Goal: Task Accomplishment & Management: Use online tool/utility

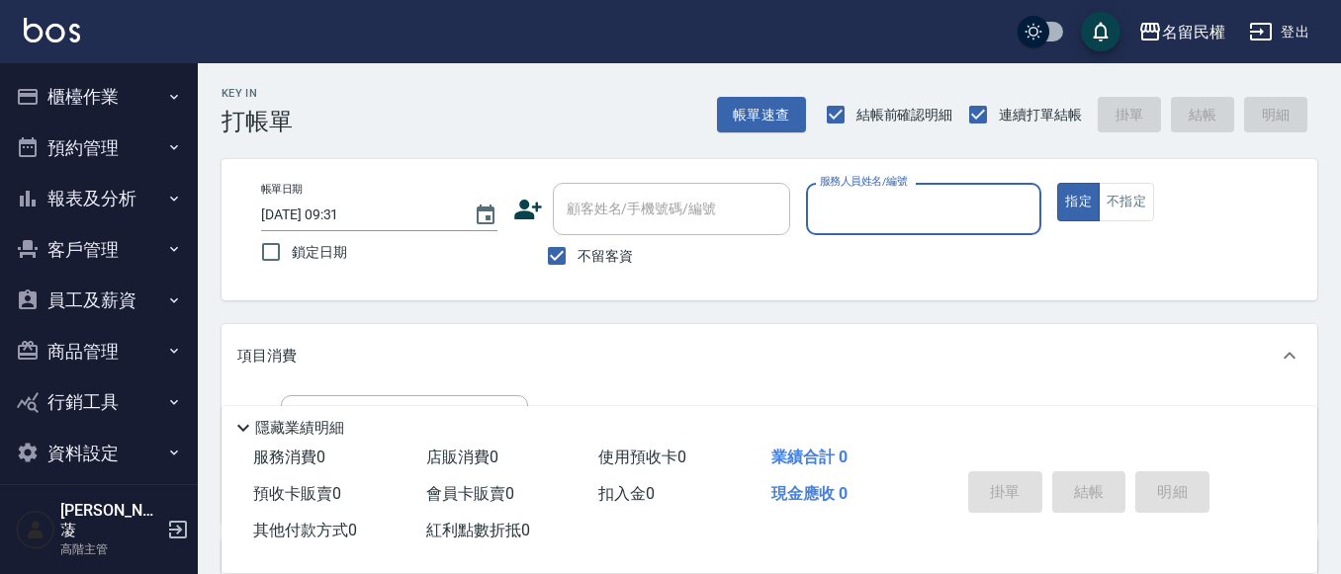
type input "9"
type input "瀞蓤-5"
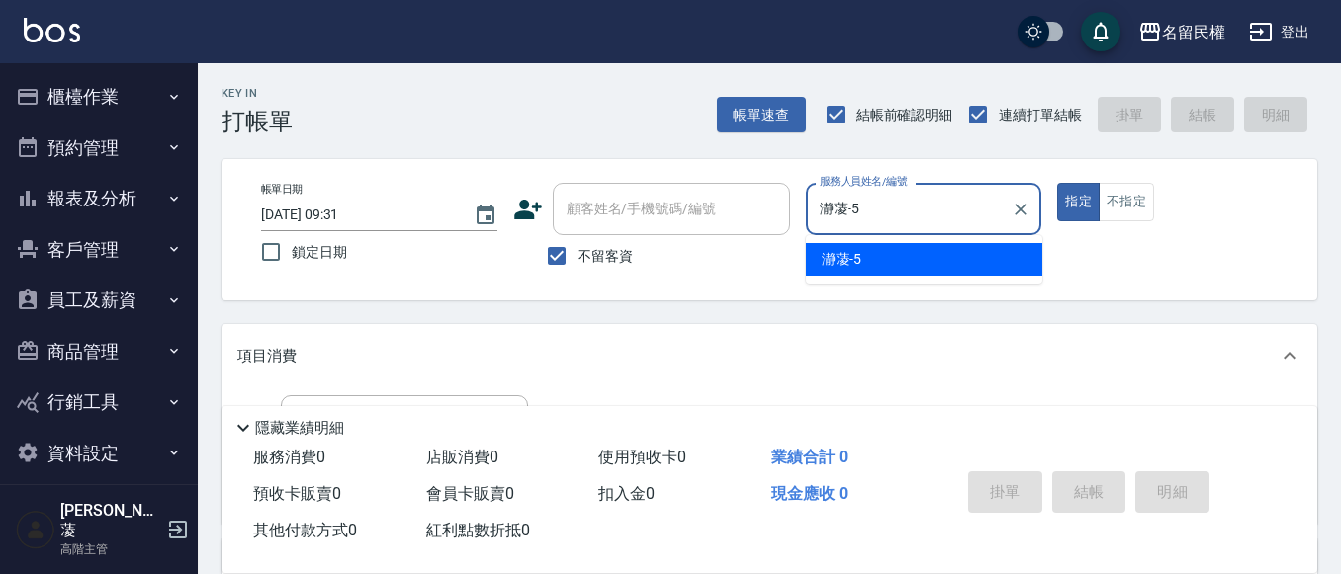
type button "true"
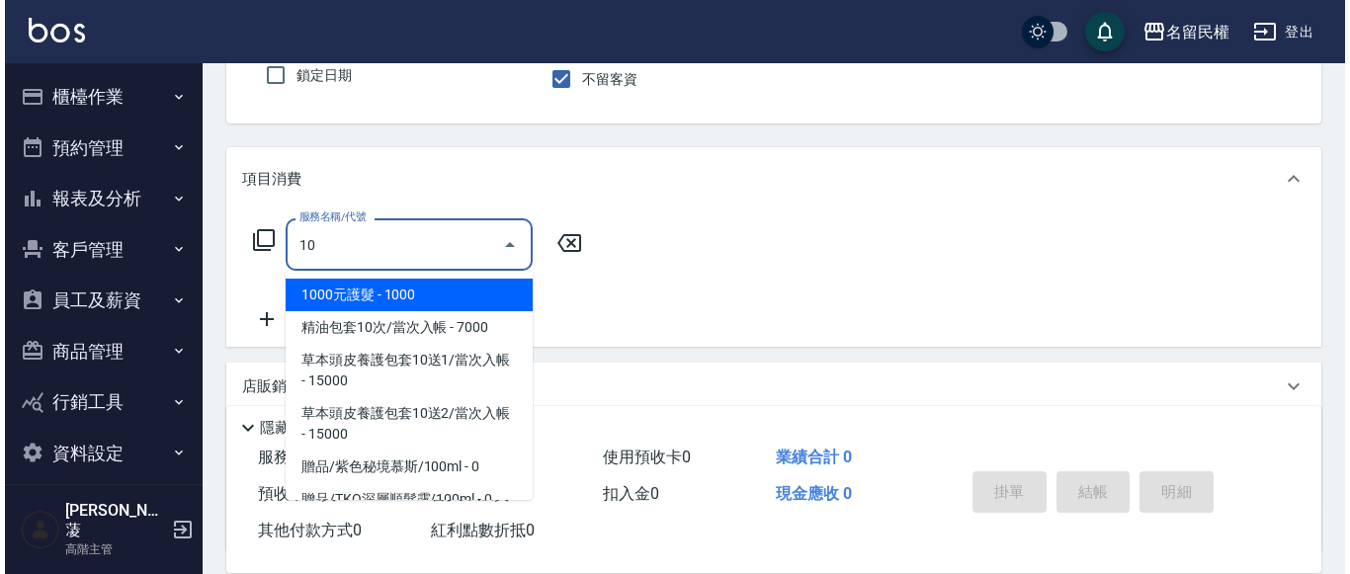
scroll to position [198, 0]
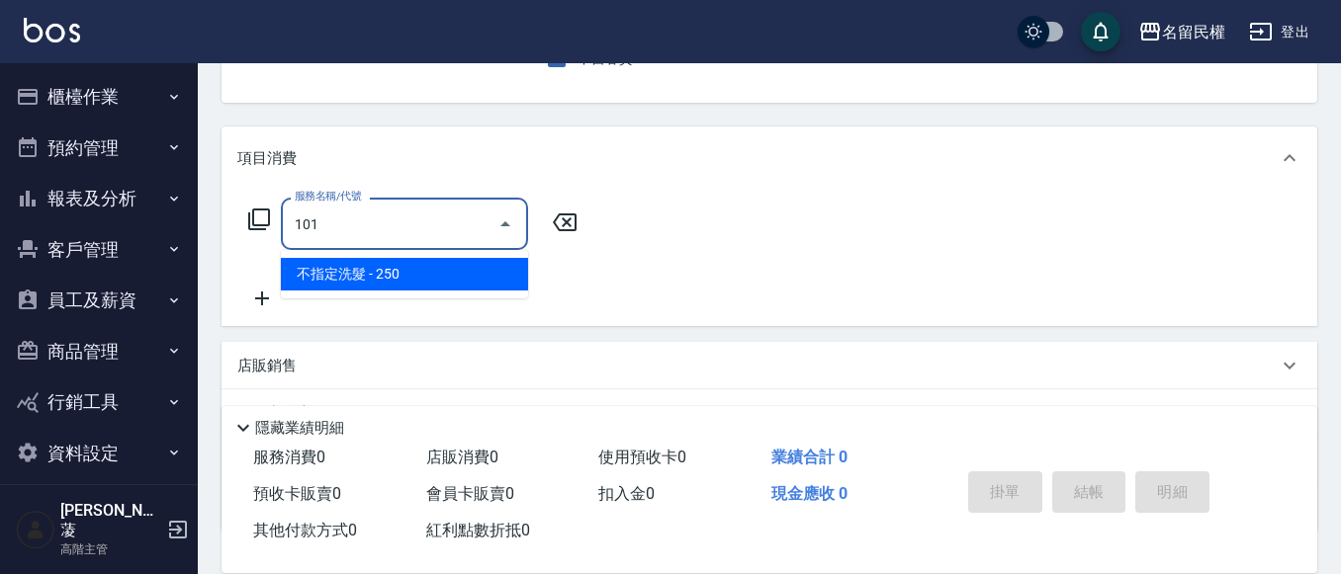
type input "不指定洗髮(101)"
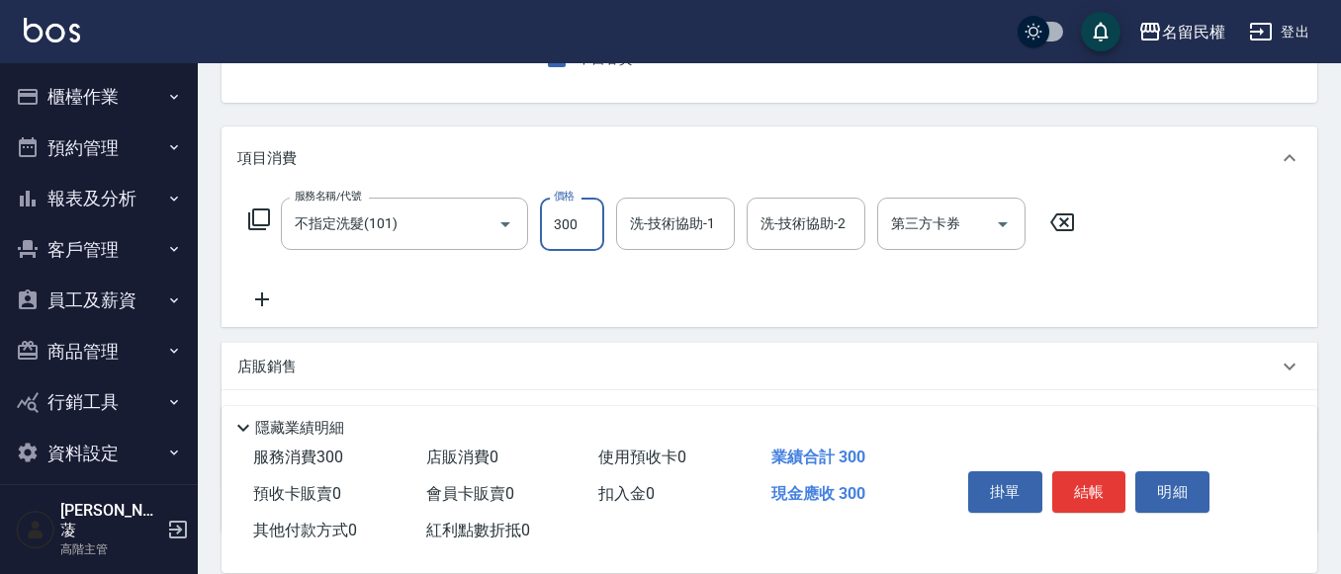
type input "300"
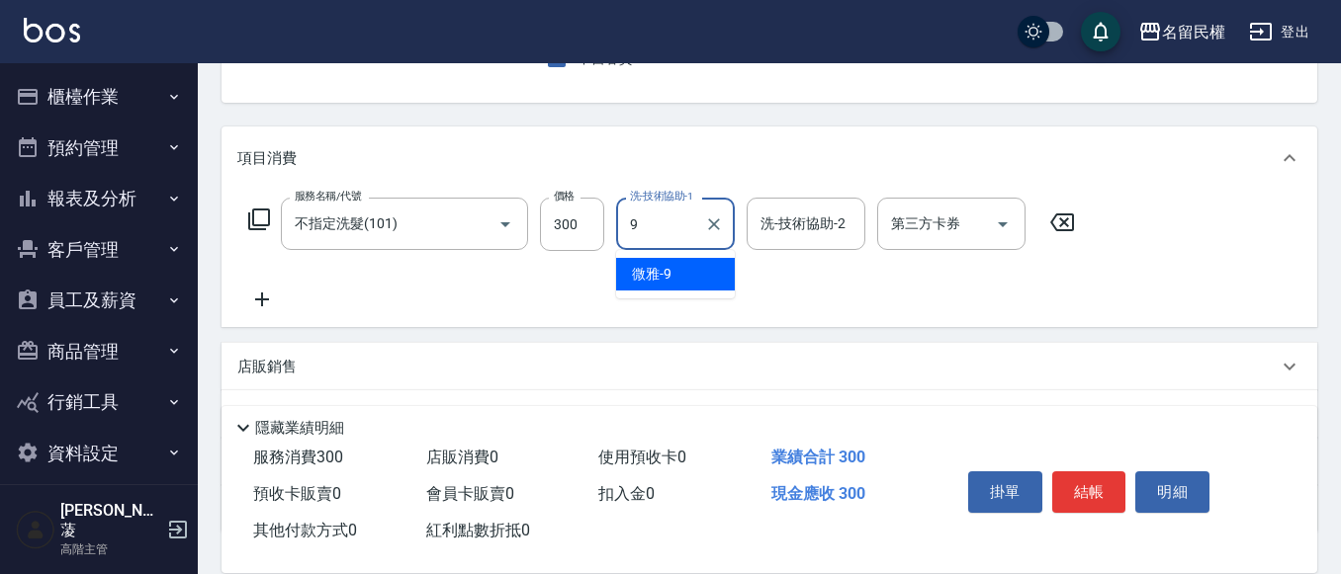
type input "微雅-9"
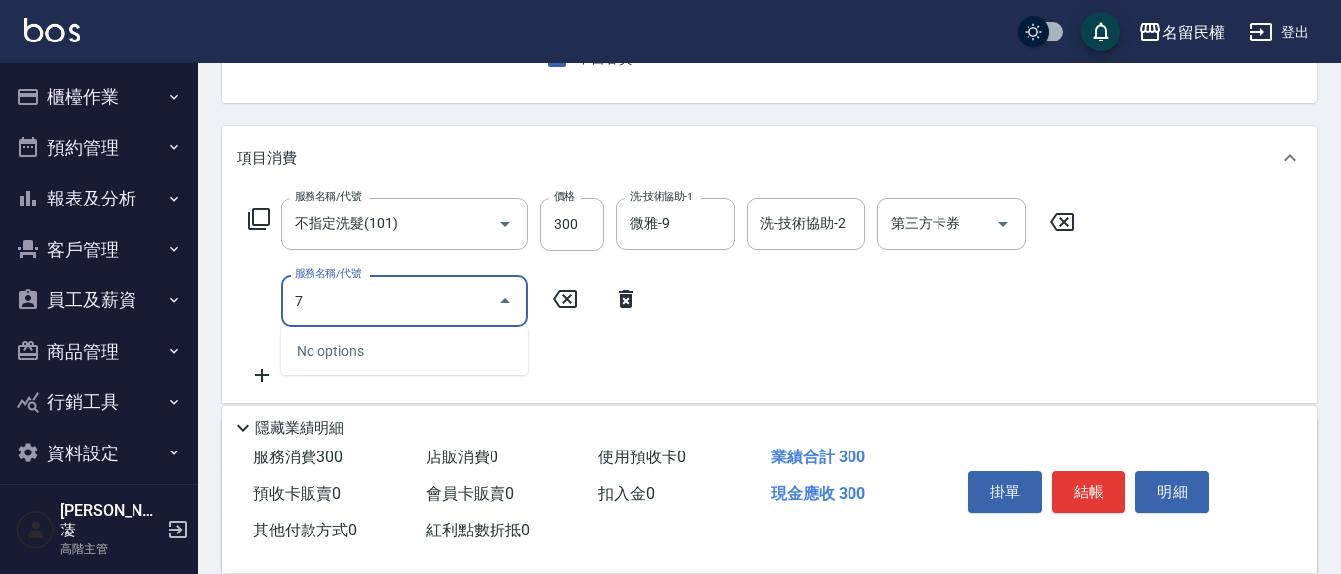
type input "7"
click at [629, 300] on icon at bounding box center [625, 300] width 49 height 24
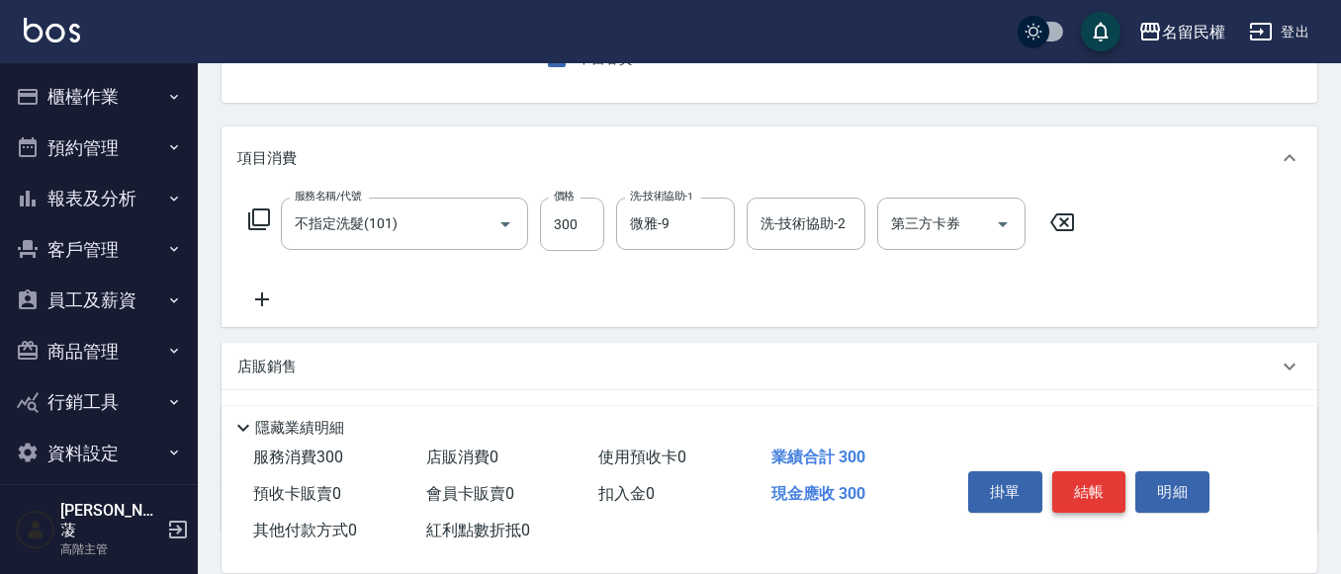
click at [1090, 474] on button "結帳" at bounding box center [1089, 493] width 74 height 42
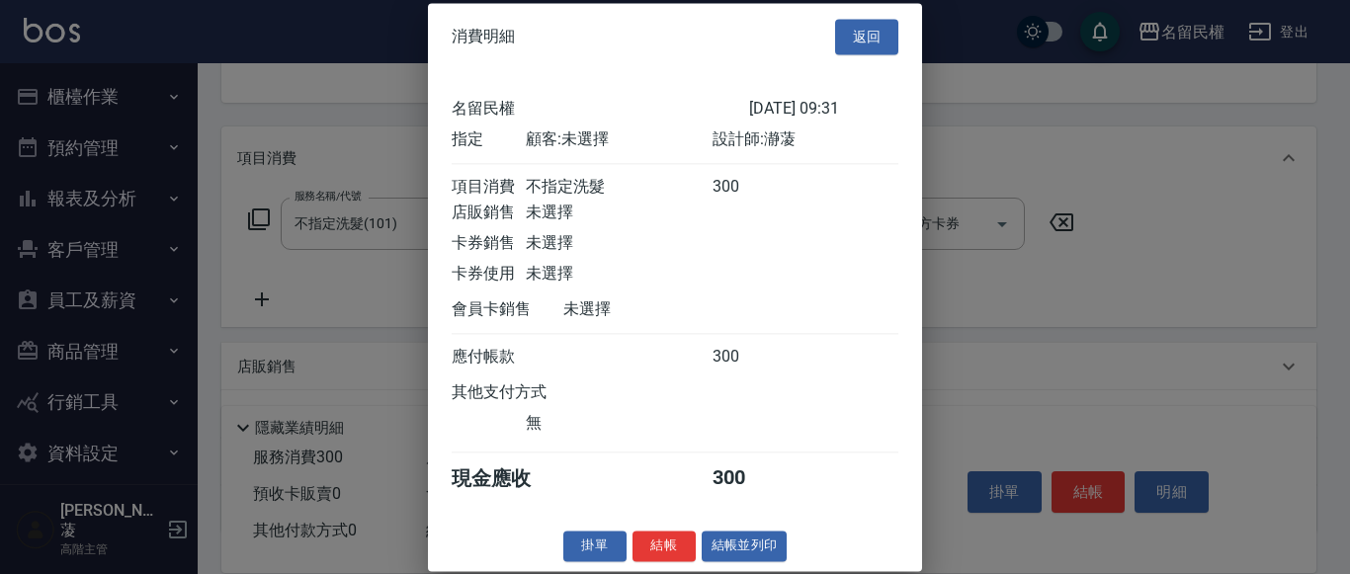
scroll to position [26, 0]
click at [663, 550] on button "結帳" at bounding box center [664, 546] width 63 height 31
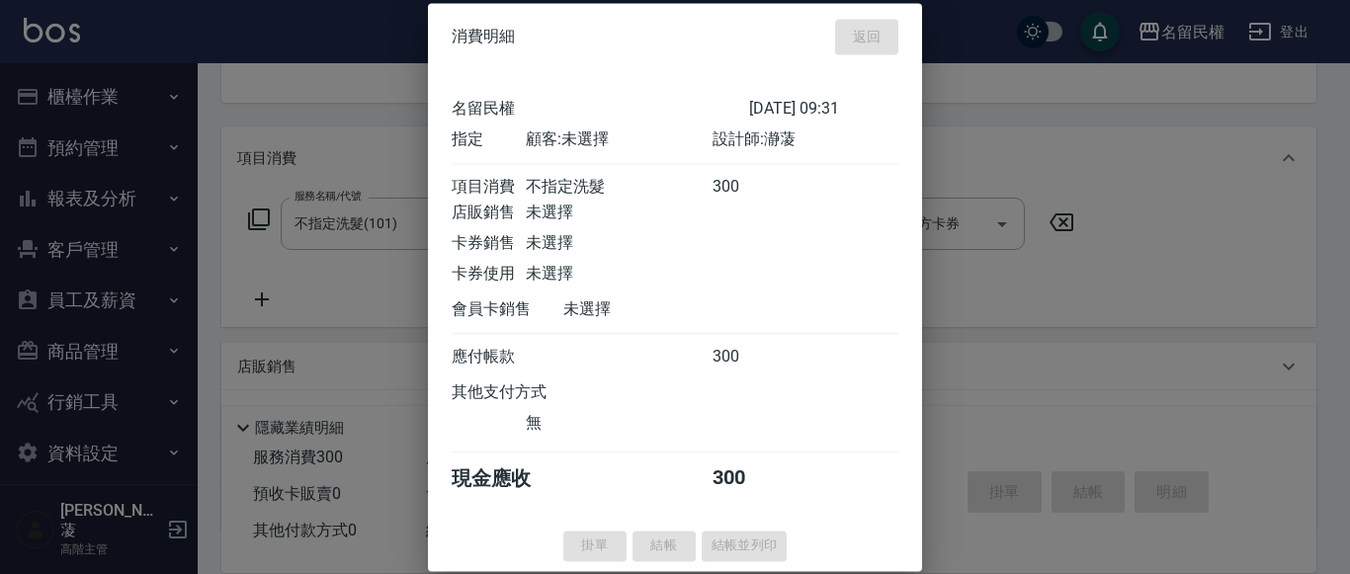
type input "[DATE] 10:18"
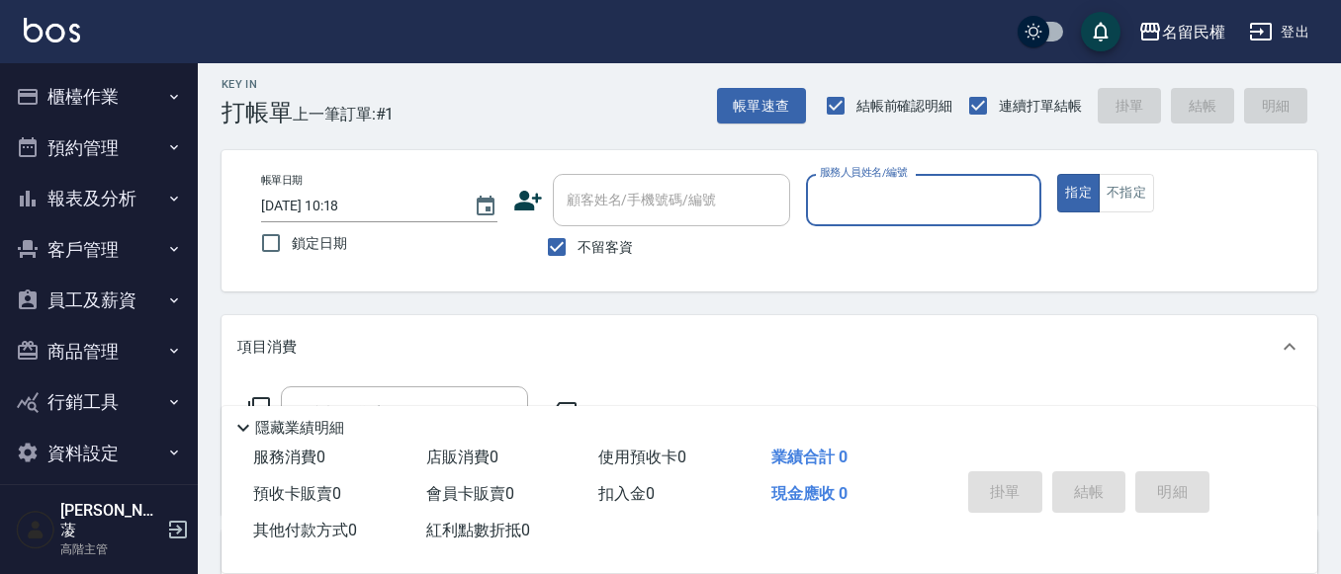
scroll to position [0, 0]
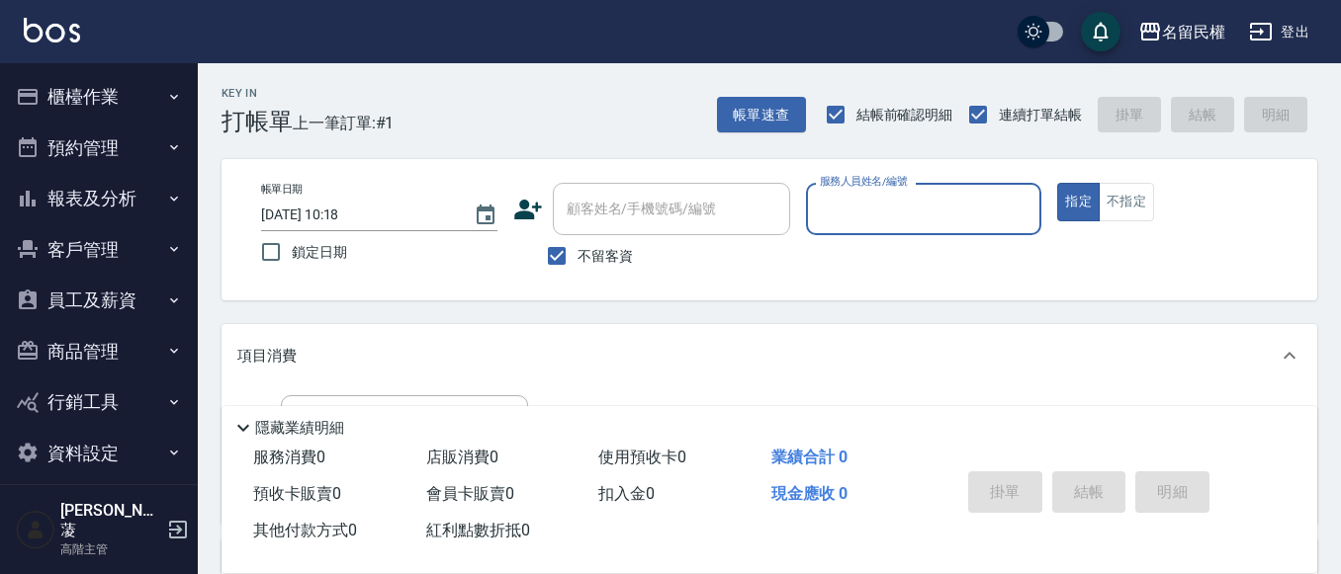
drag, startPoint x: 77, startPoint y: 101, endPoint x: 65, endPoint y: 97, distance: 12.5
click at [75, 100] on button "櫃檯作業" at bounding box center [99, 96] width 182 height 51
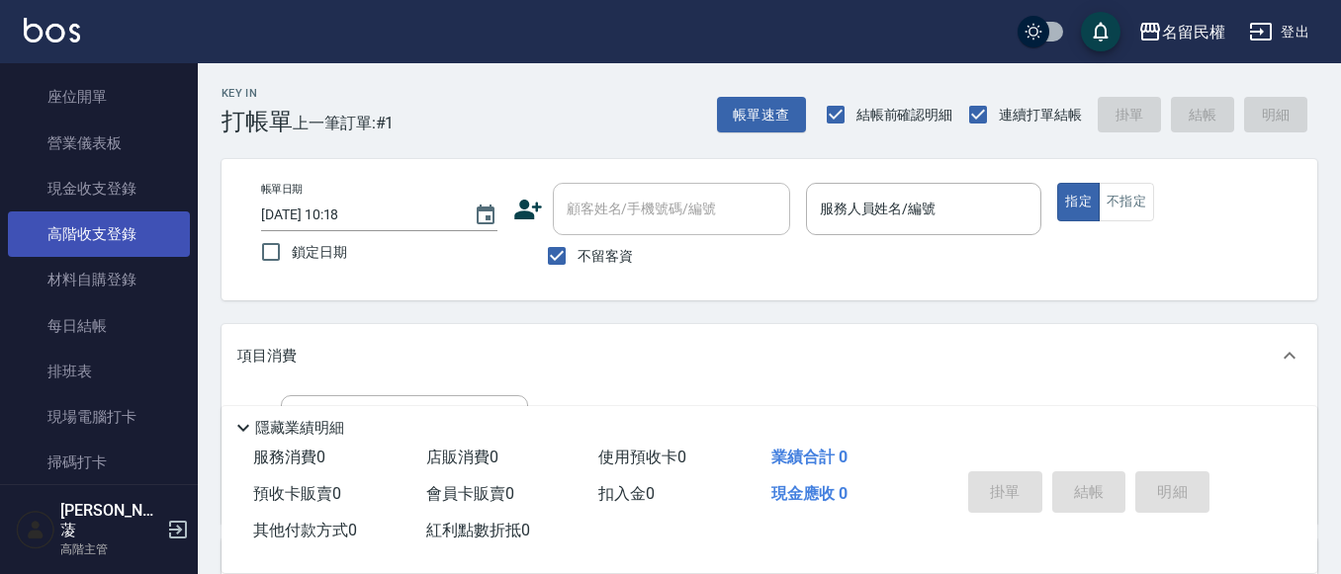
scroll to position [198, 0]
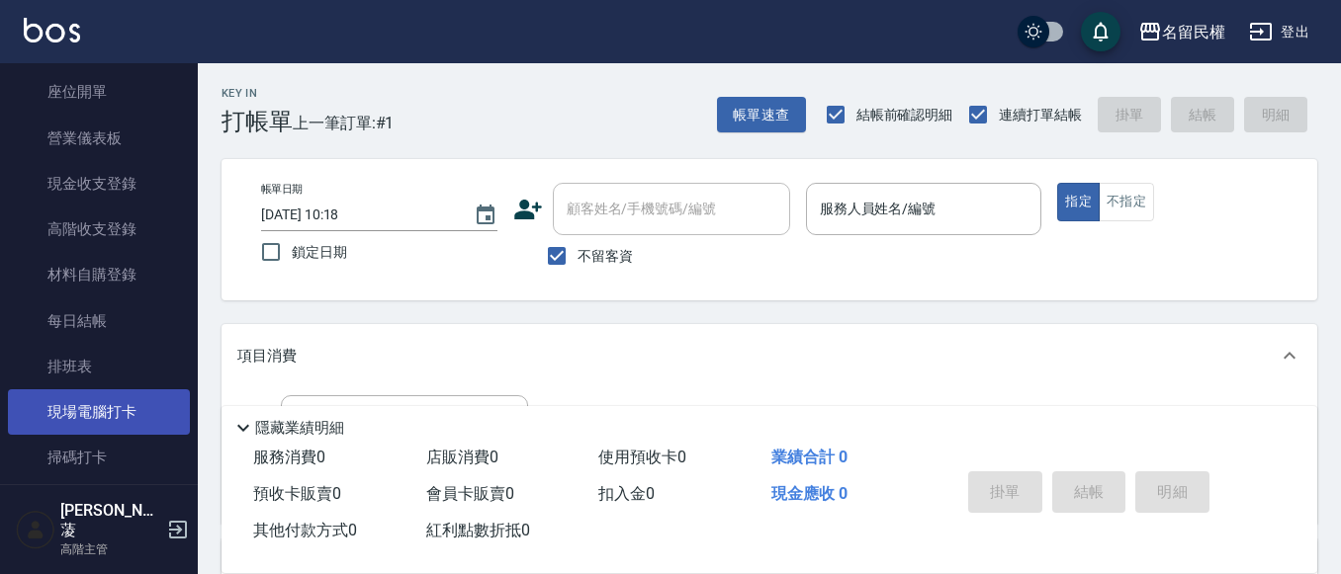
drag, startPoint x: 99, startPoint y: 417, endPoint x: 133, endPoint y: 409, distance: 35.5
click at [99, 417] on link "現場電腦打卡" at bounding box center [99, 412] width 182 height 45
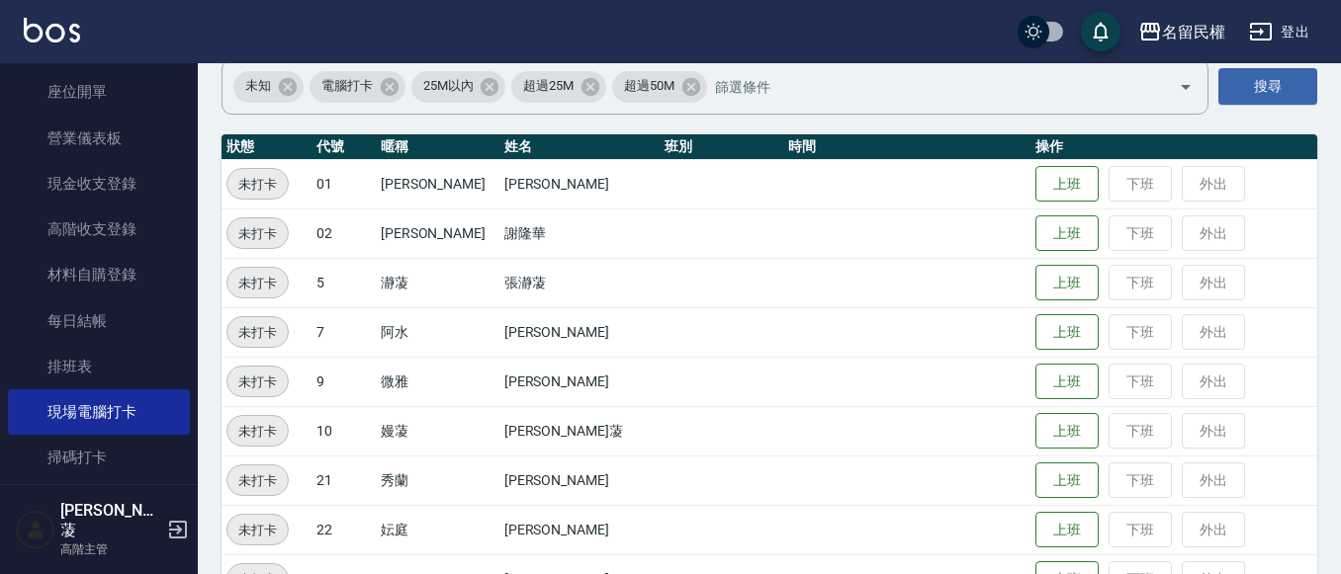
scroll to position [198, 0]
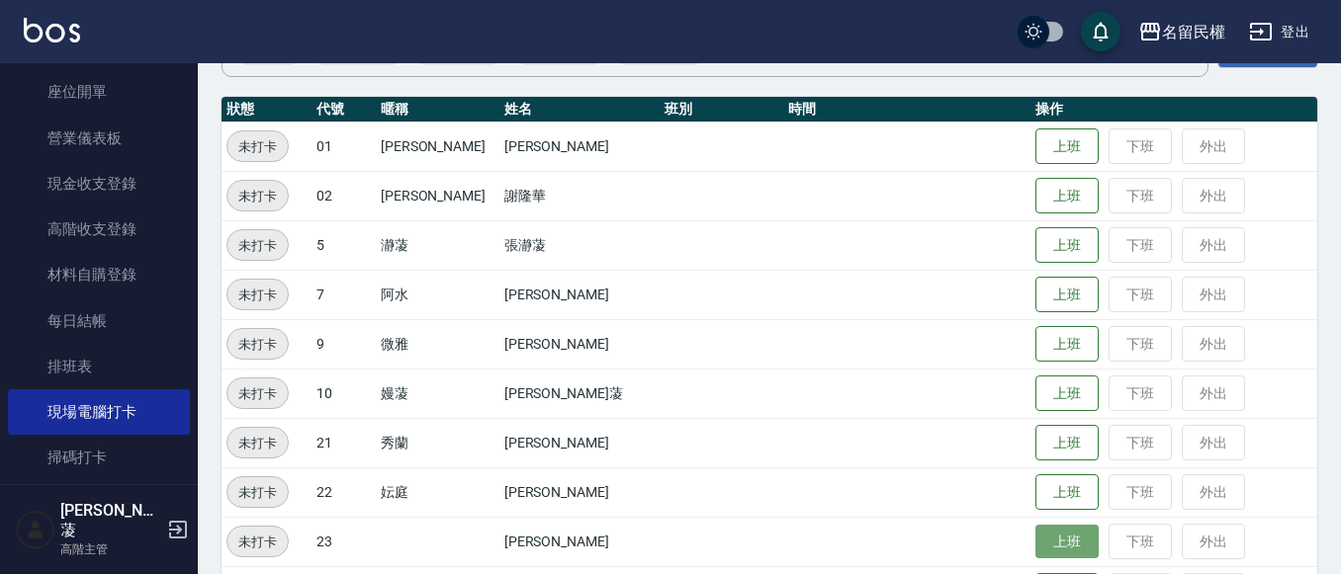
click at [1041, 545] on button "上班" at bounding box center [1066, 542] width 63 height 35
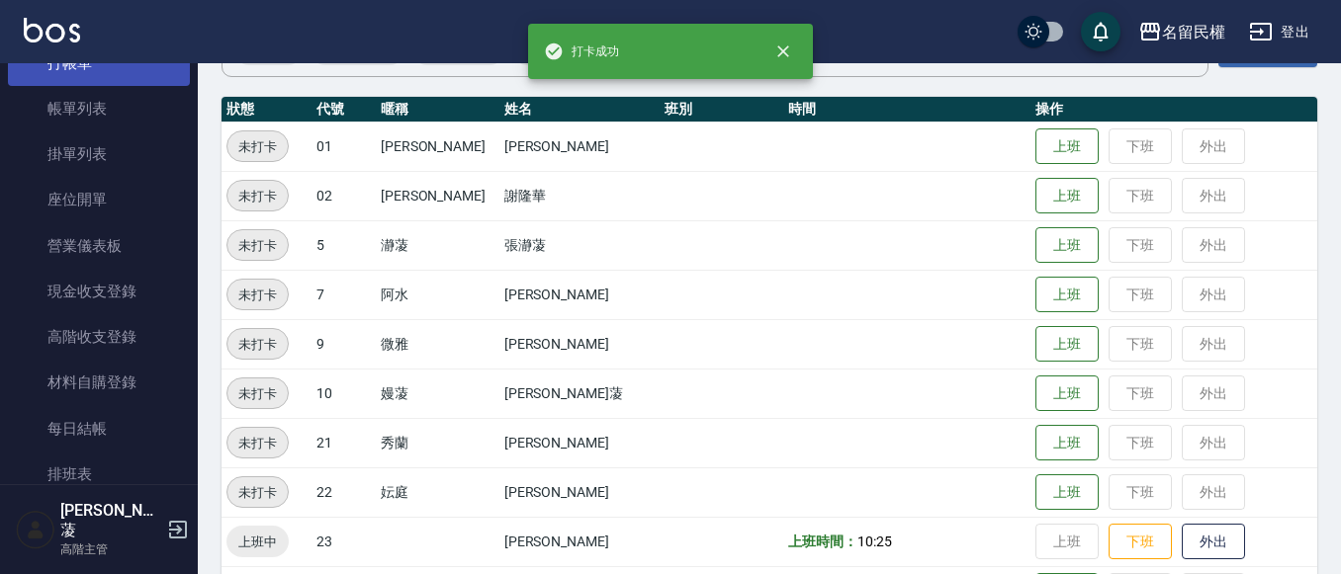
scroll to position [0, 0]
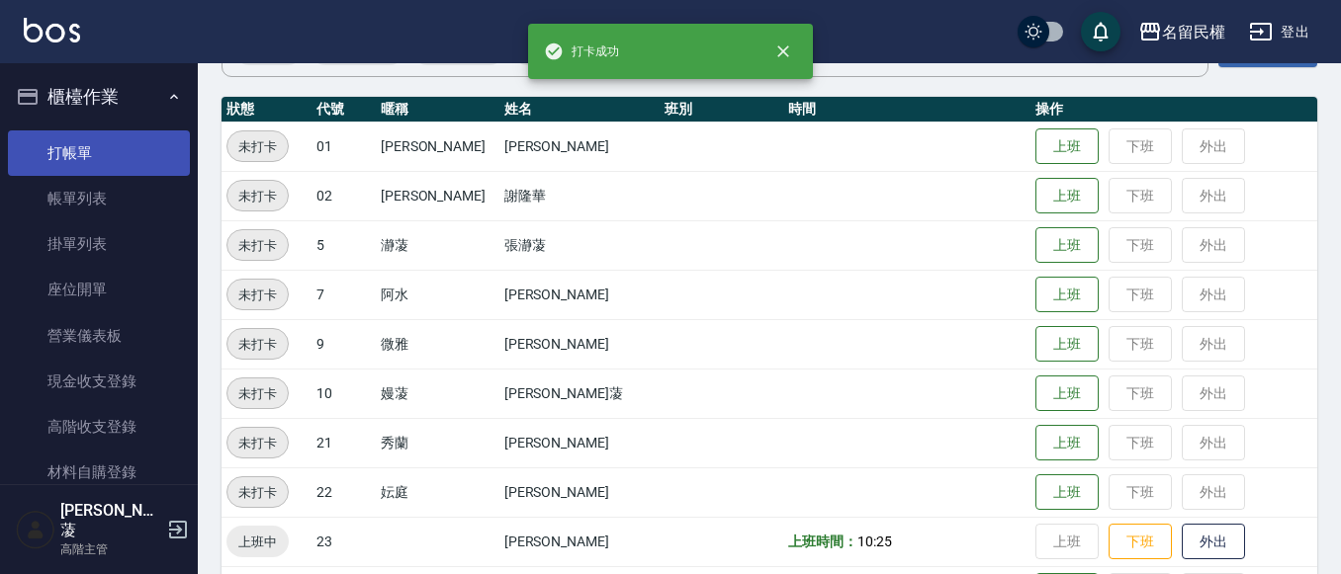
click at [84, 159] on link "打帳單" at bounding box center [99, 153] width 182 height 45
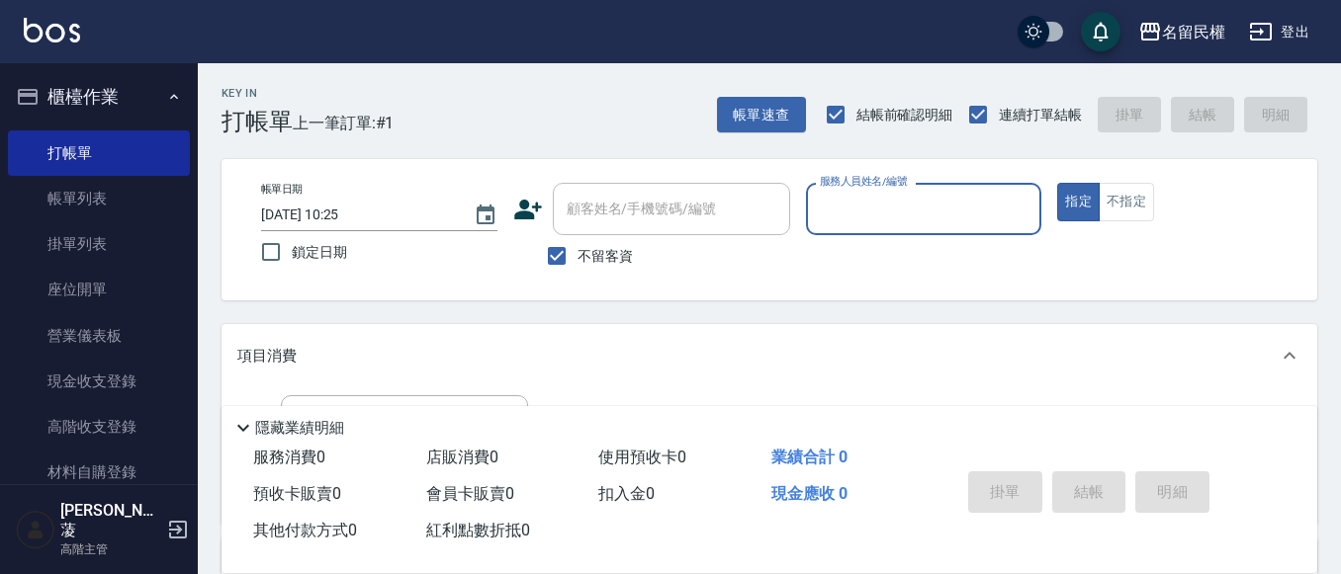
click at [826, 196] on input "服務人員姓名/編號" at bounding box center [924, 209] width 218 height 35
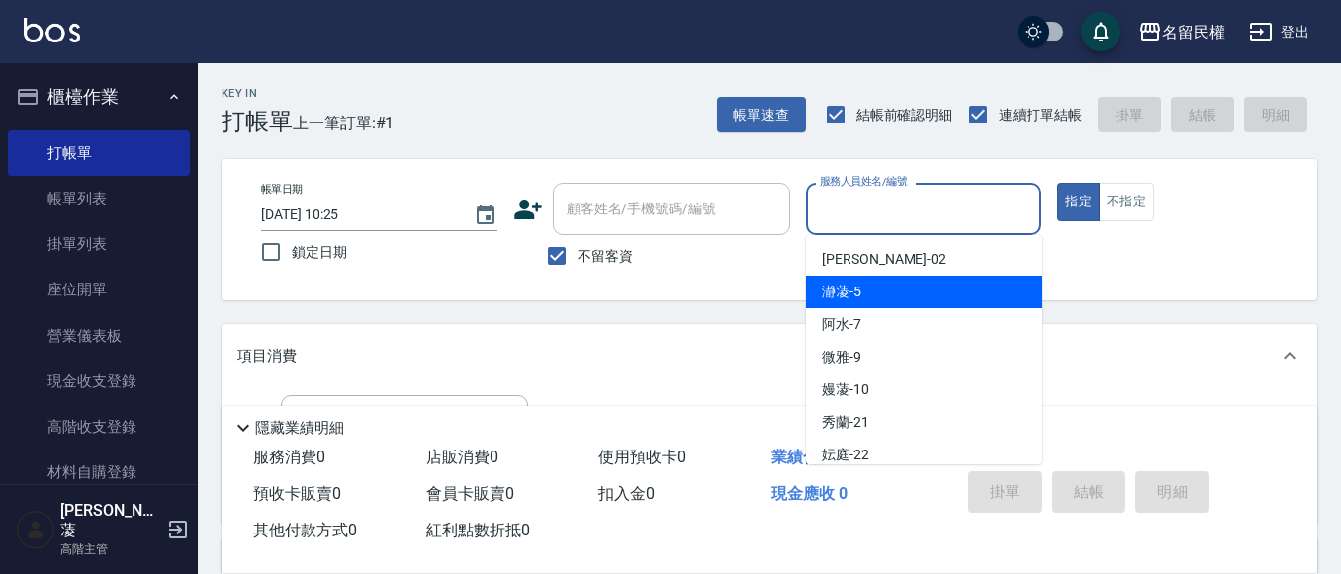
click at [900, 289] on div "瀞蓤 -5" at bounding box center [924, 292] width 236 height 33
type input "瀞蓤-5"
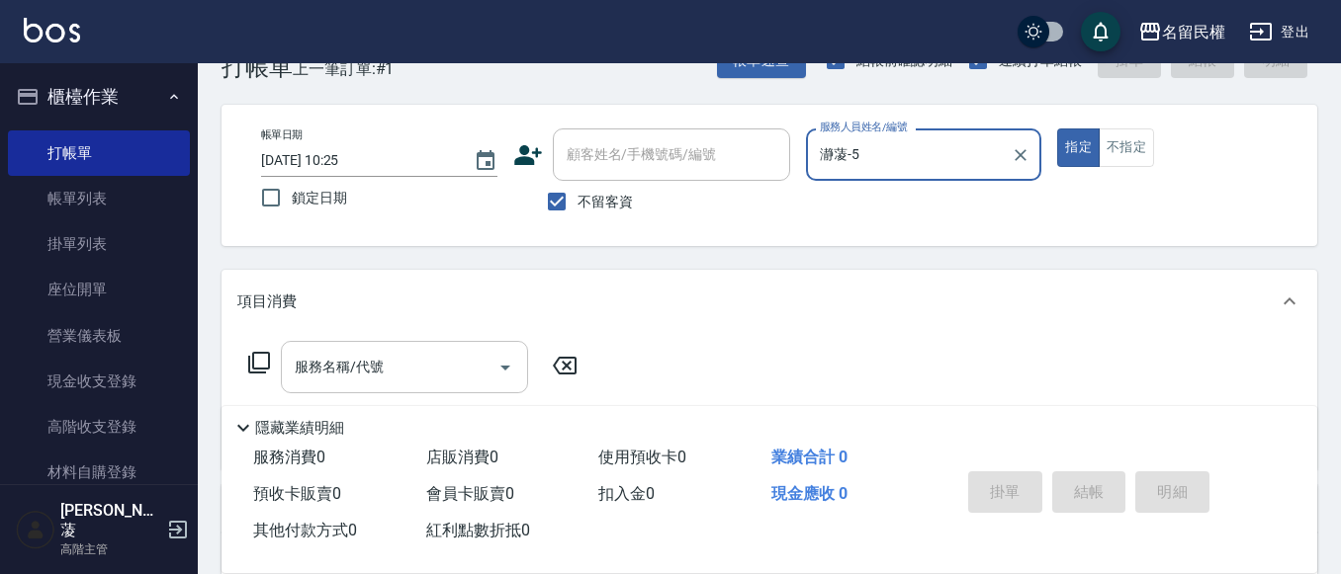
scroll to position [99, 0]
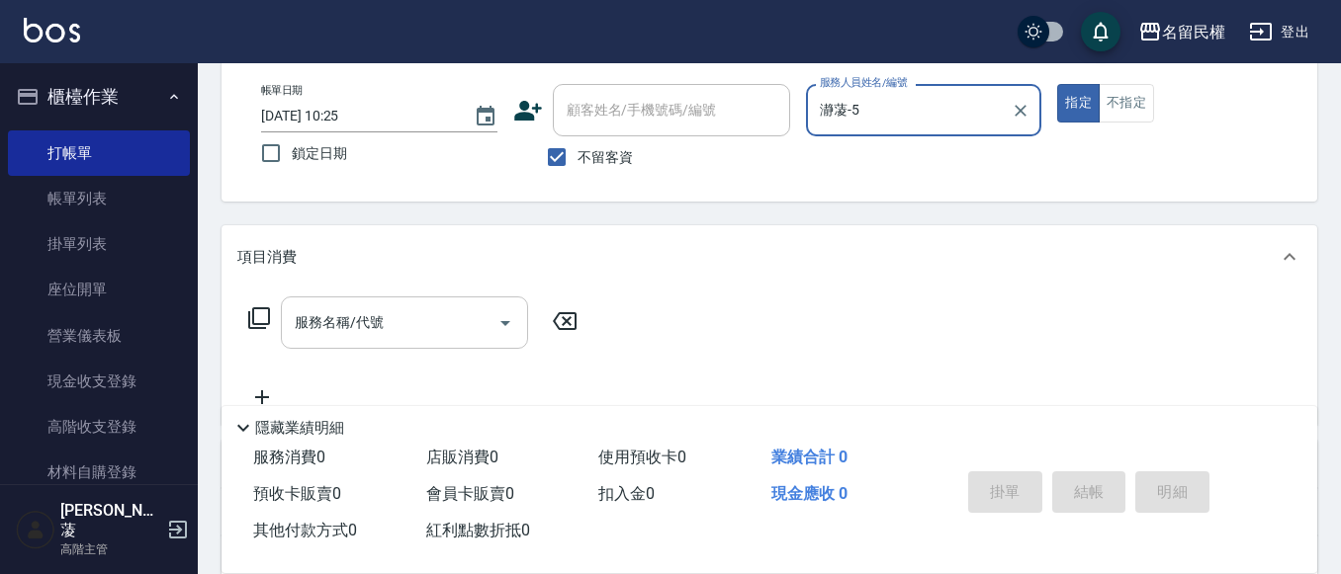
click at [349, 339] on input "服務名稱/代號" at bounding box center [390, 322] width 200 height 35
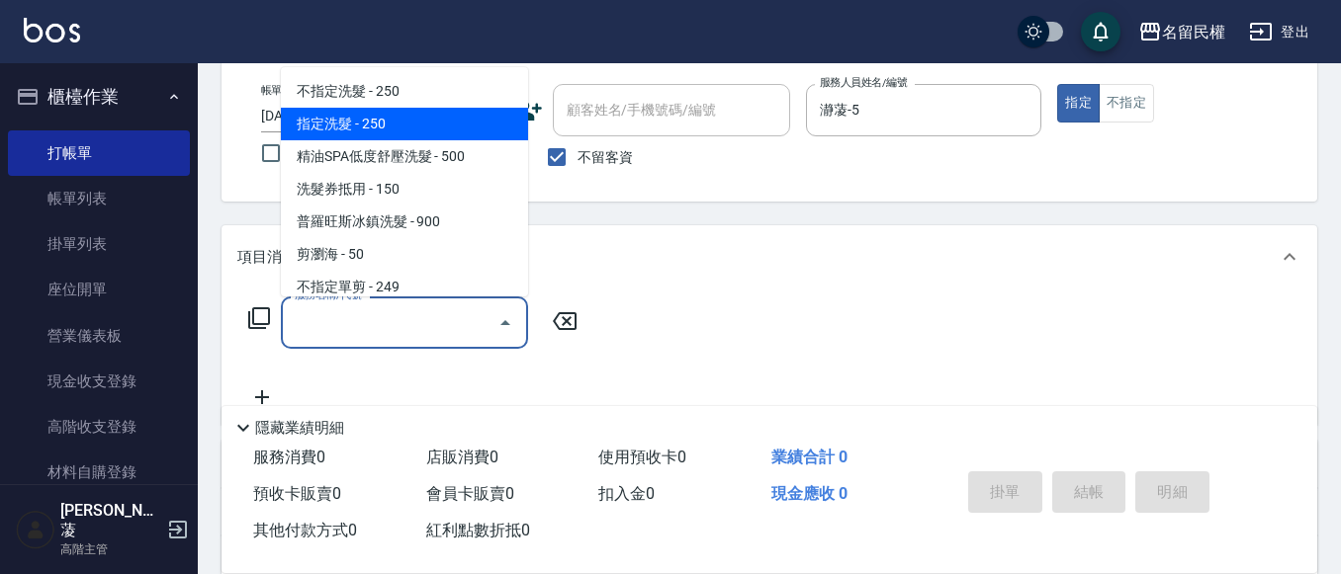
click at [396, 126] on span "指定洗髮 - 250" at bounding box center [404, 124] width 247 height 33
type input "指定洗髮(102)"
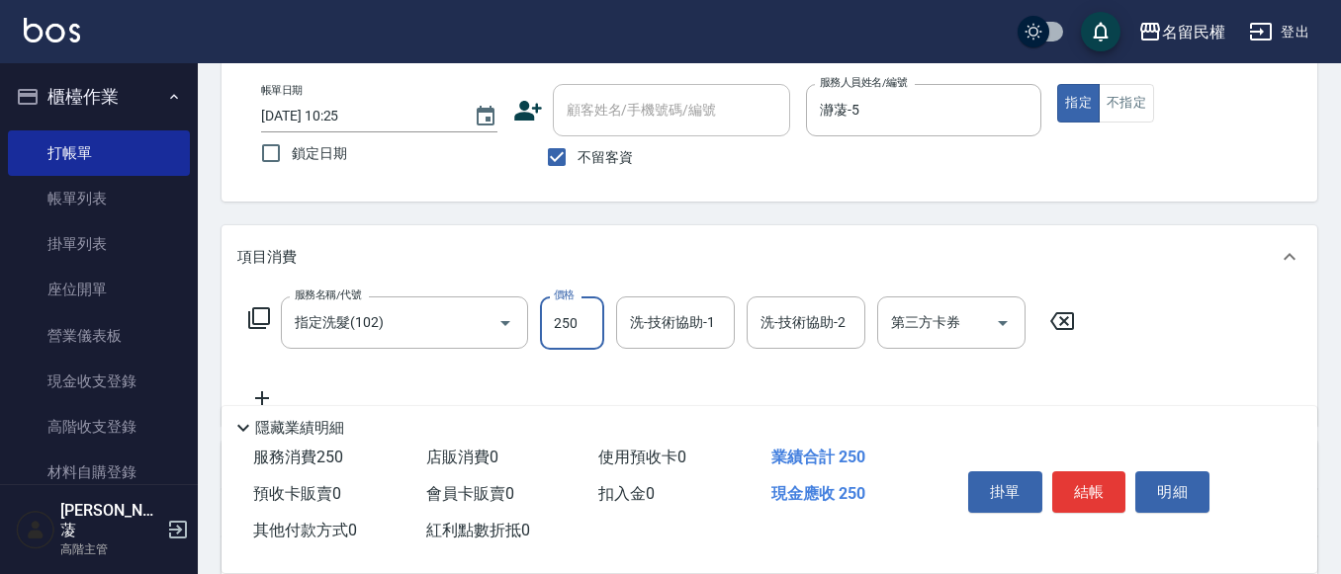
click at [581, 315] on input "250" at bounding box center [572, 323] width 64 height 53
type input "300"
click at [642, 332] on input "洗-技術協助-1" at bounding box center [675, 322] width 101 height 35
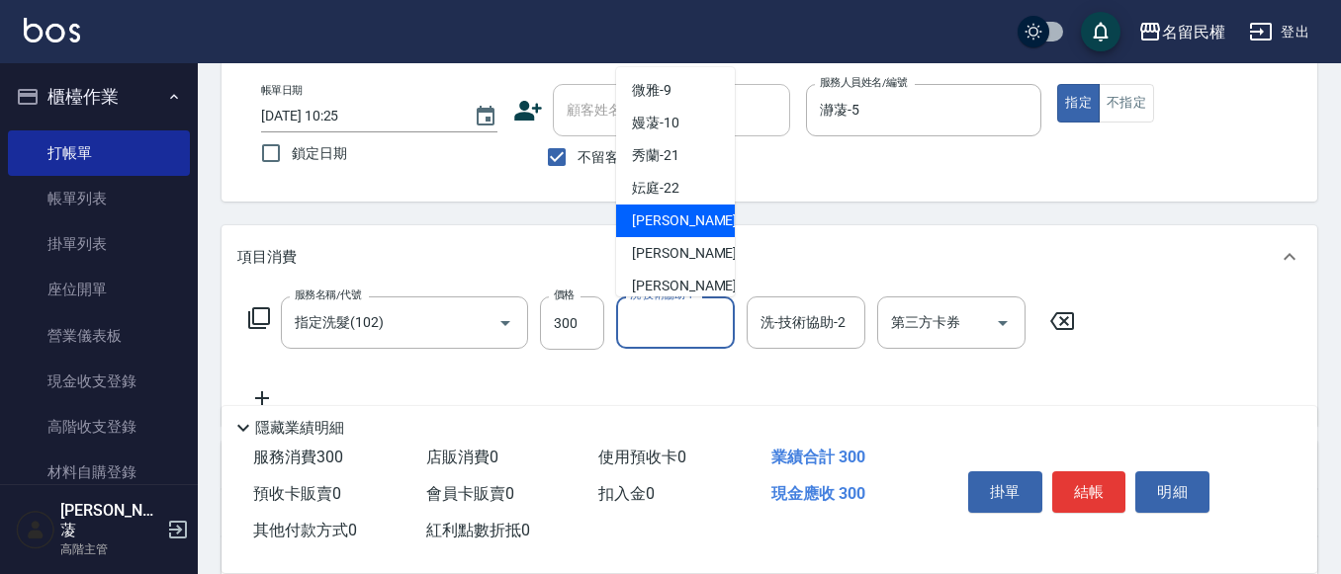
click at [675, 211] on span "[PERSON_NAME]-23" at bounding box center [694, 221] width 125 height 21
type input "[PERSON_NAME]-23"
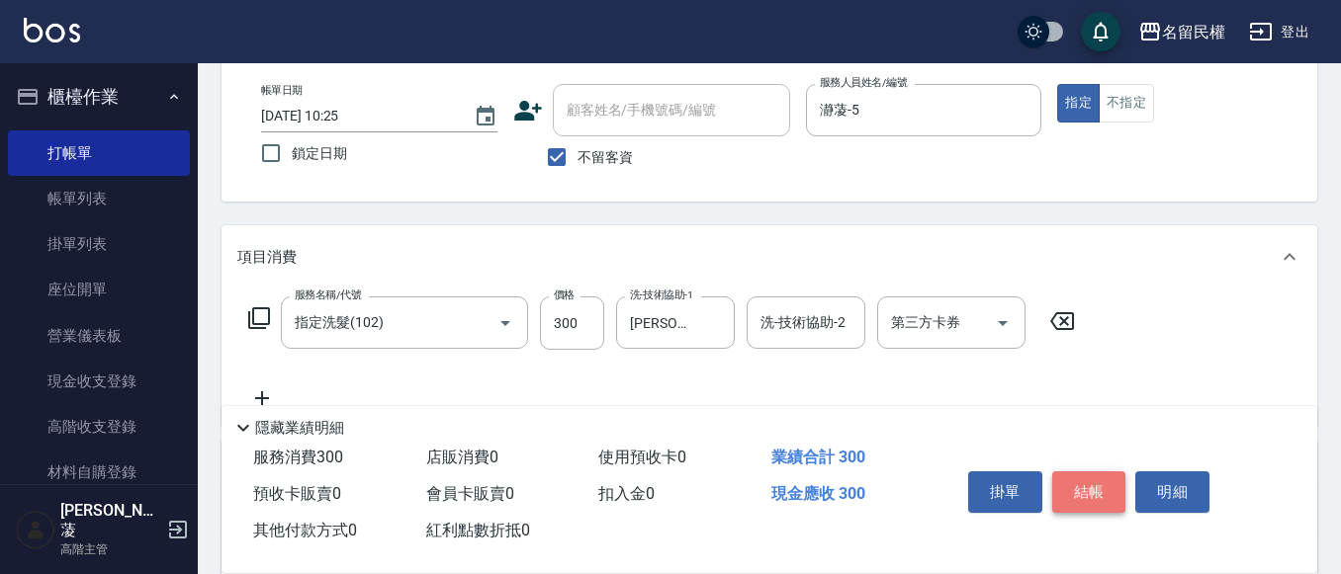
click at [1067, 492] on button "結帳" at bounding box center [1089, 493] width 74 height 42
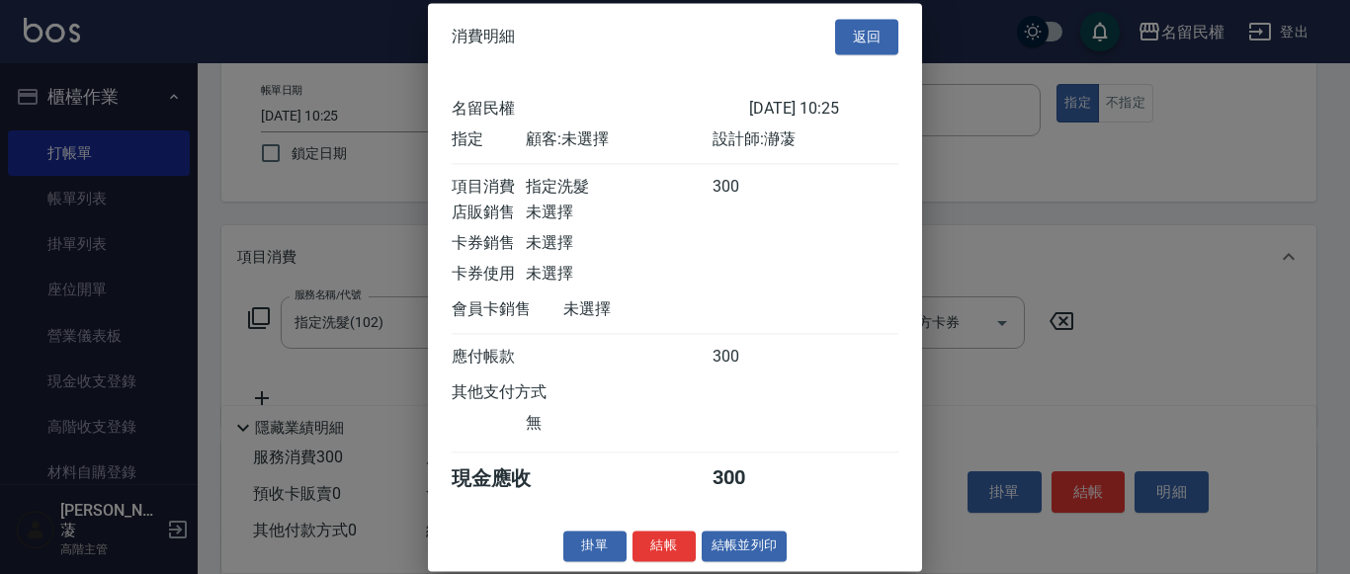
click at [671, 562] on button "結帳" at bounding box center [664, 546] width 63 height 31
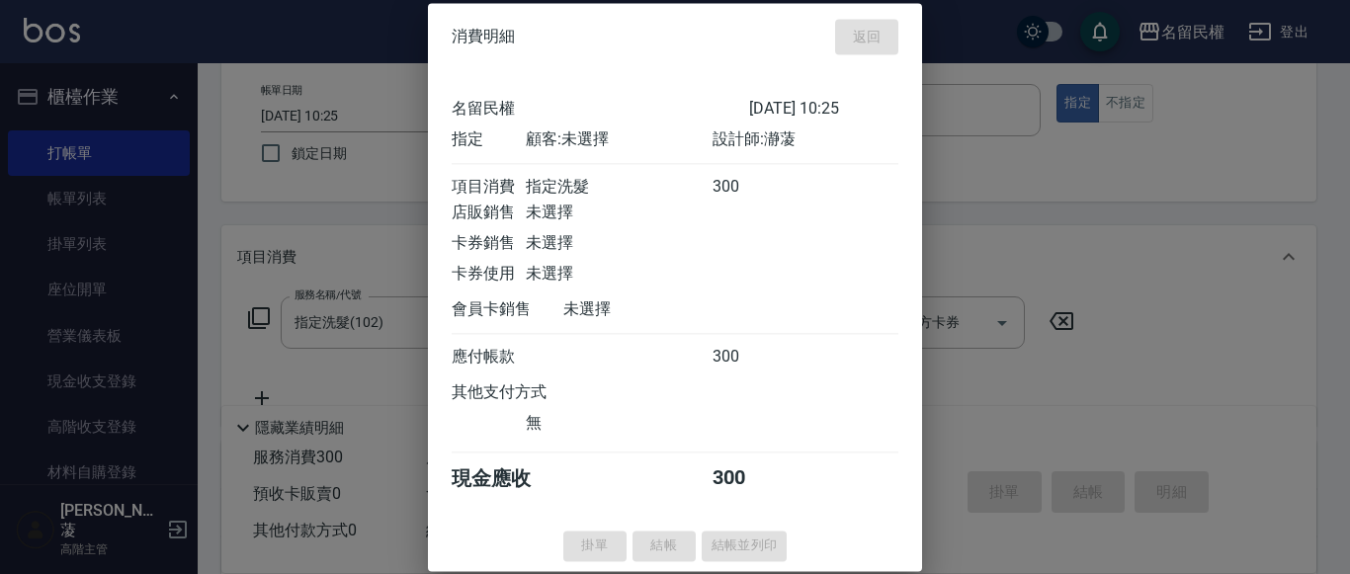
type input "[DATE] 10:55"
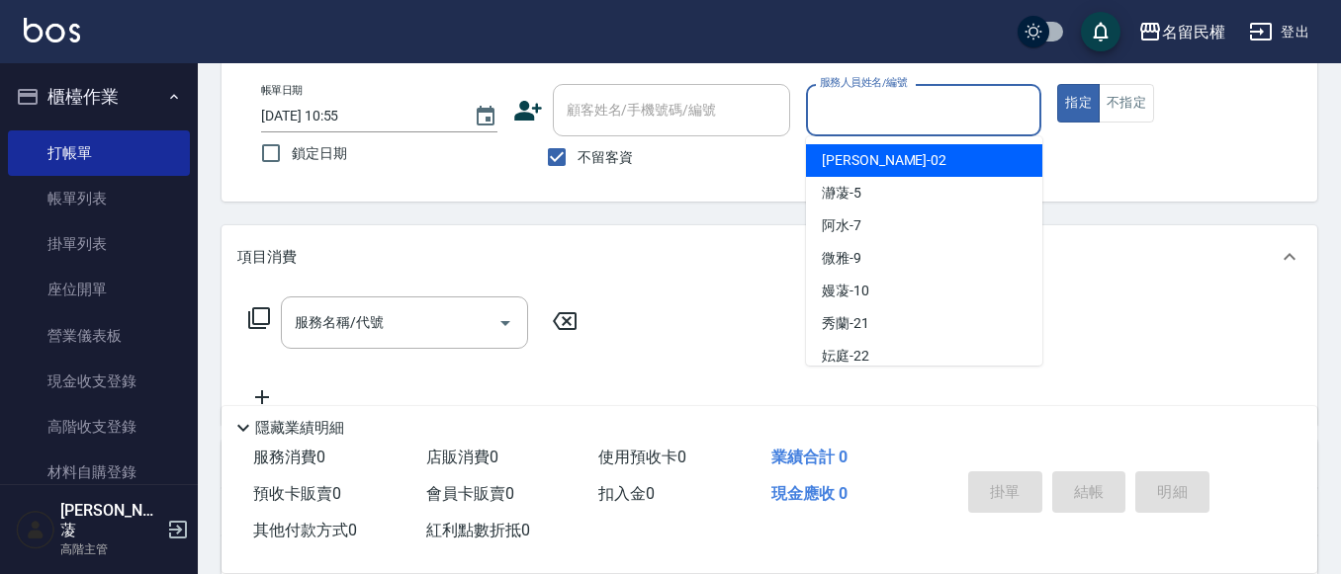
click at [894, 107] on input "服務人員姓名/編號" at bounding box center [924, 110] width 218 height 35
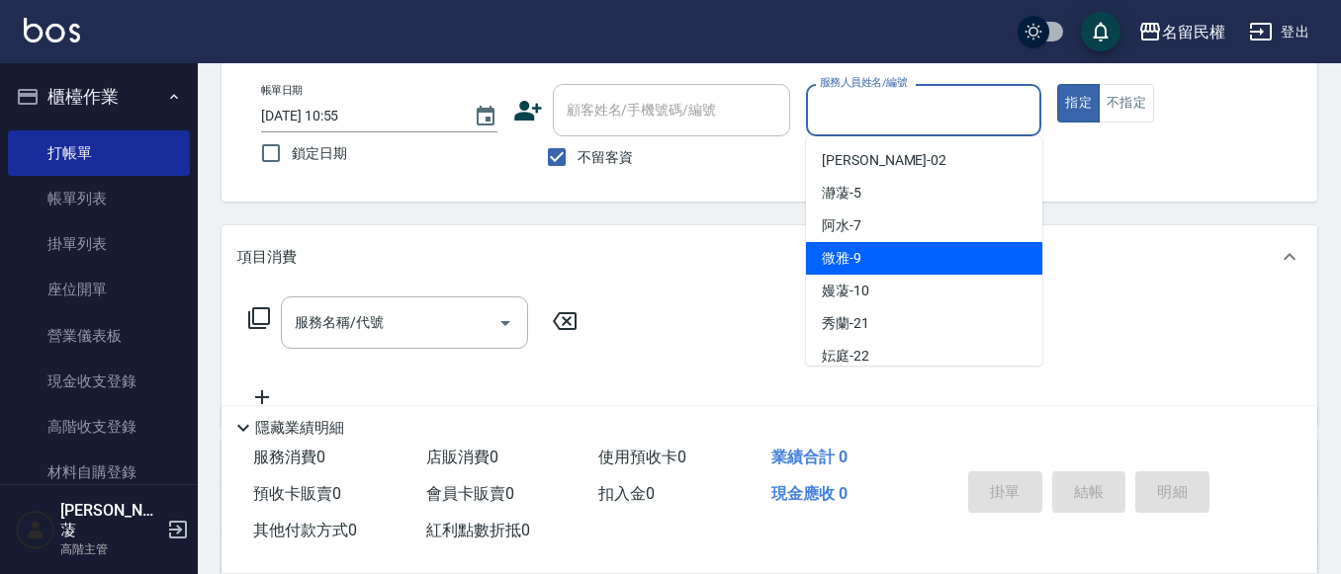
click at [900, 251] on div "微雅 -9" at bounding box center [924, 258] width 236 height 33
type input "微雅-9"
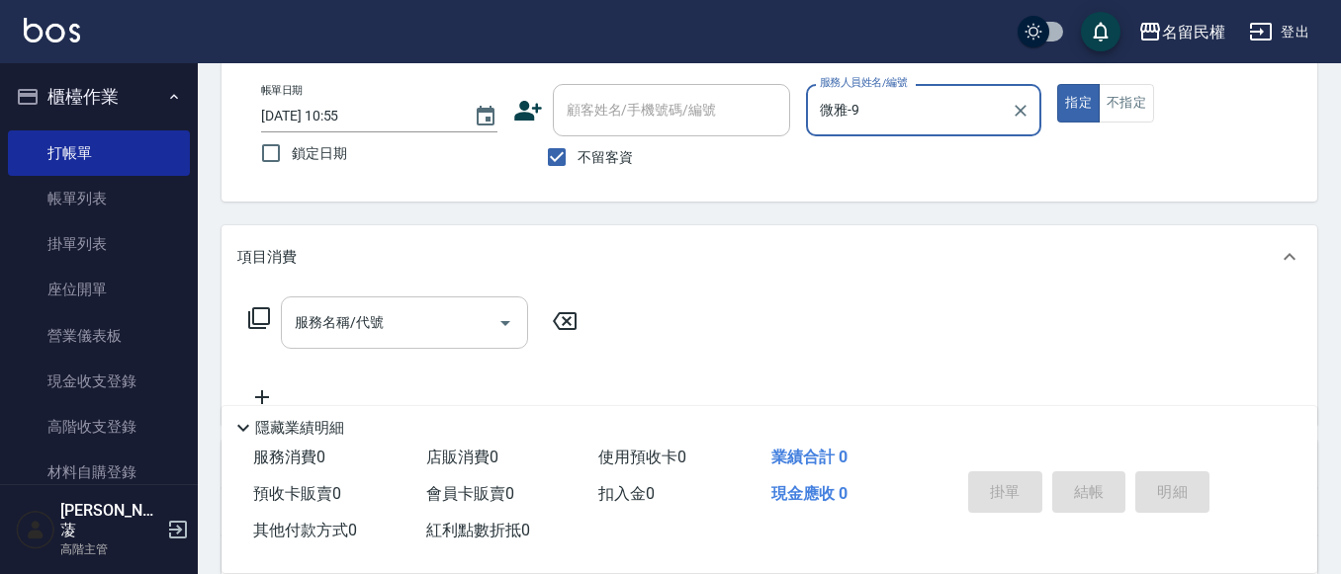
click at [416, 320] on input "服務名稱/代號" at bounding box center [390, 322] width 200 height 35
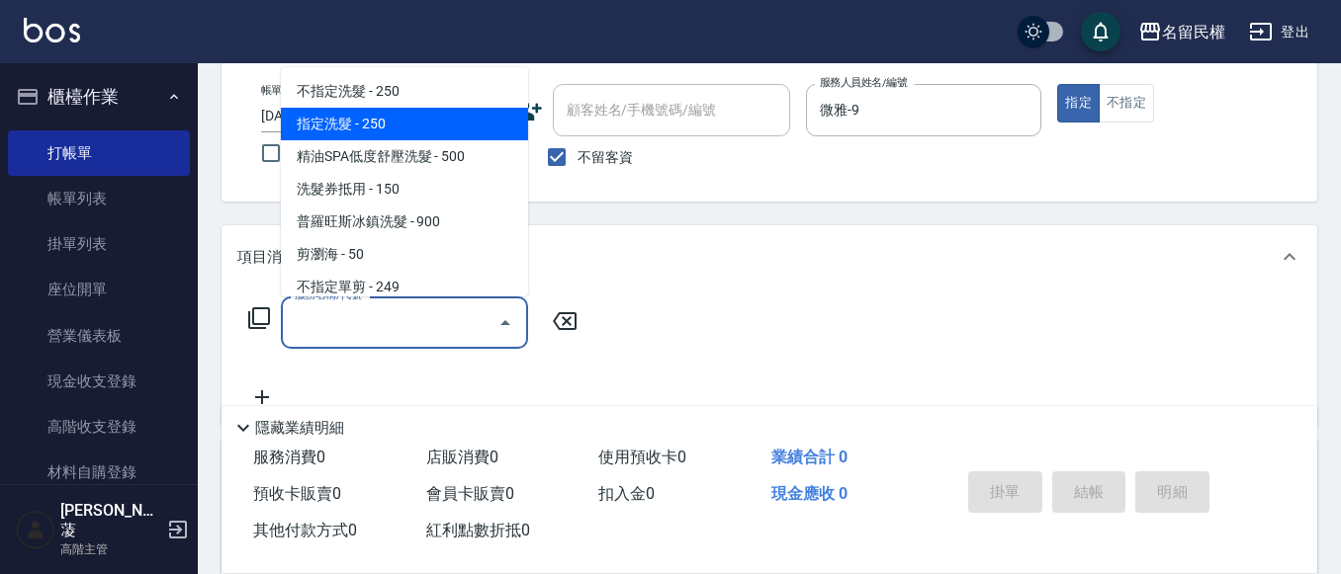
click at [440, 120] on span "指定洗髮 - 250" at bounding box center [404, 124] width 247 height 33
type input "指定洗髮(102)"
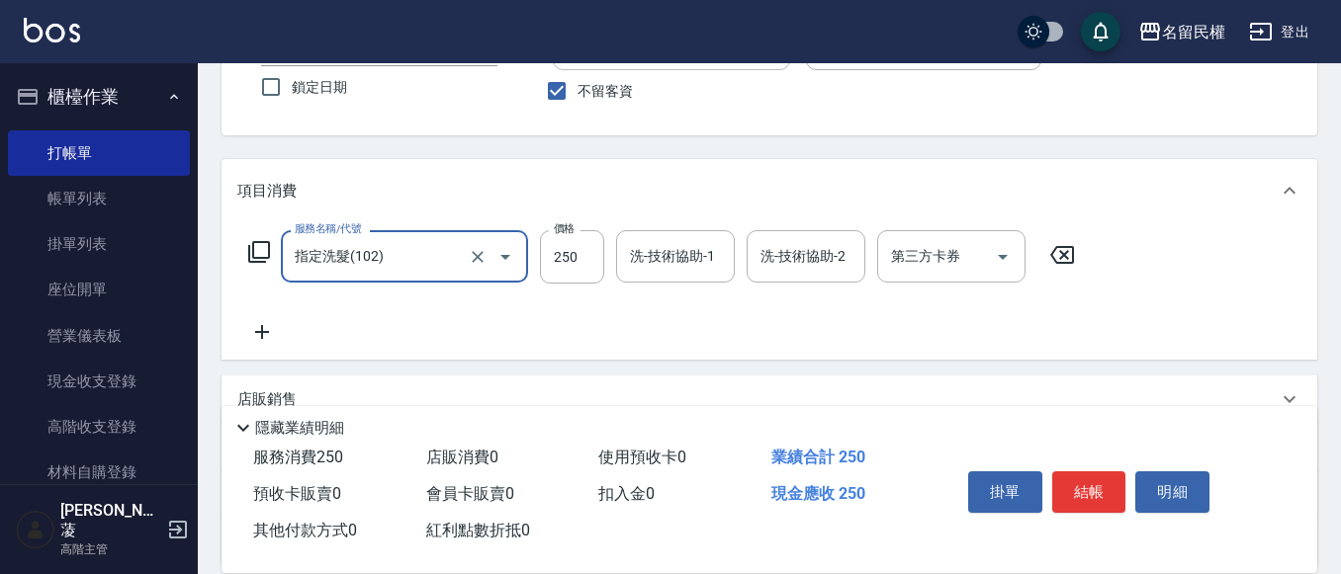
scroll to position [198, 0]
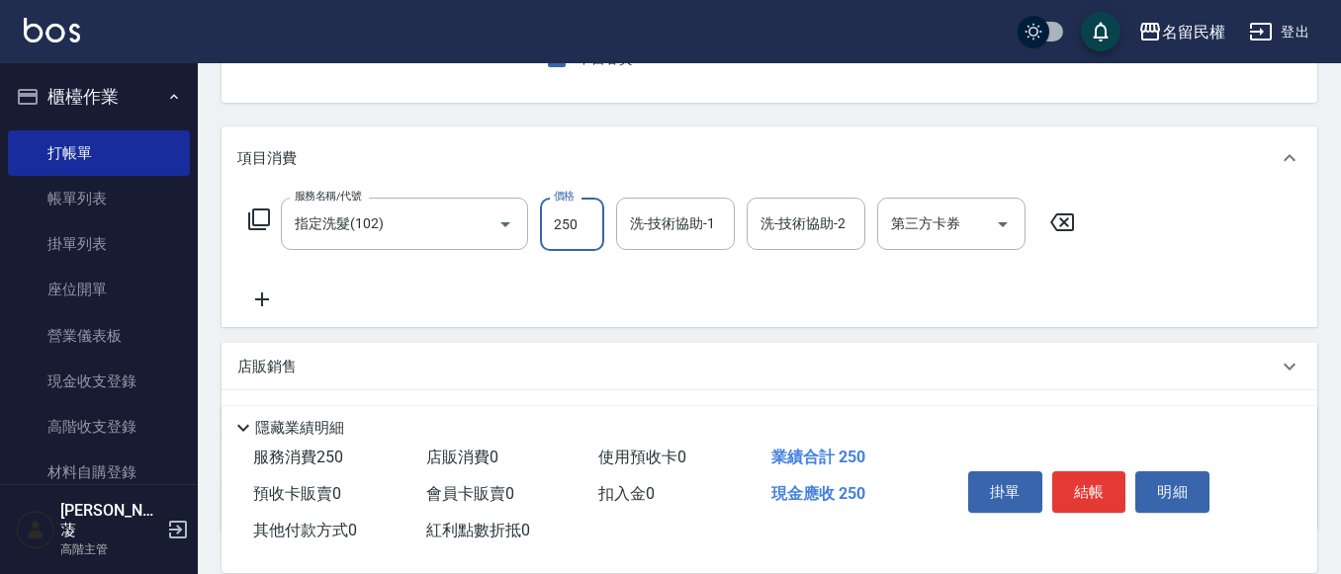
click at [554, 216] on input "250" at bounding box center [572, 224] width 64 height 53
type input "300"
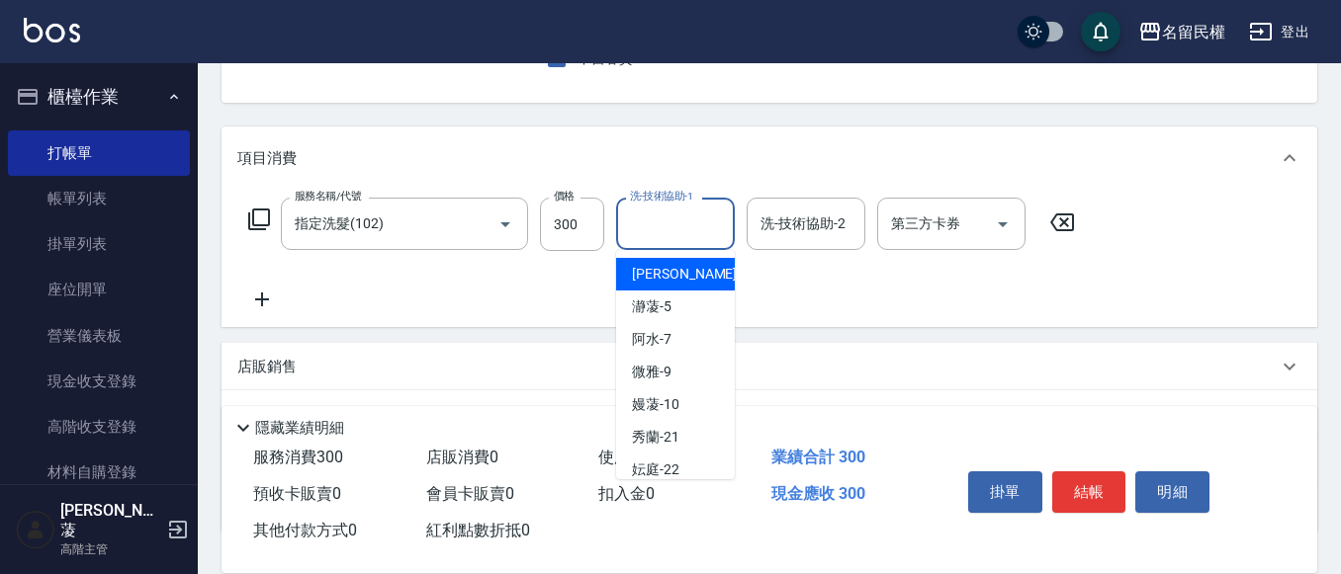
click at [644, 229] on input "洗-技術協助-1" at bounding box center [675, 224] width 101 height 35
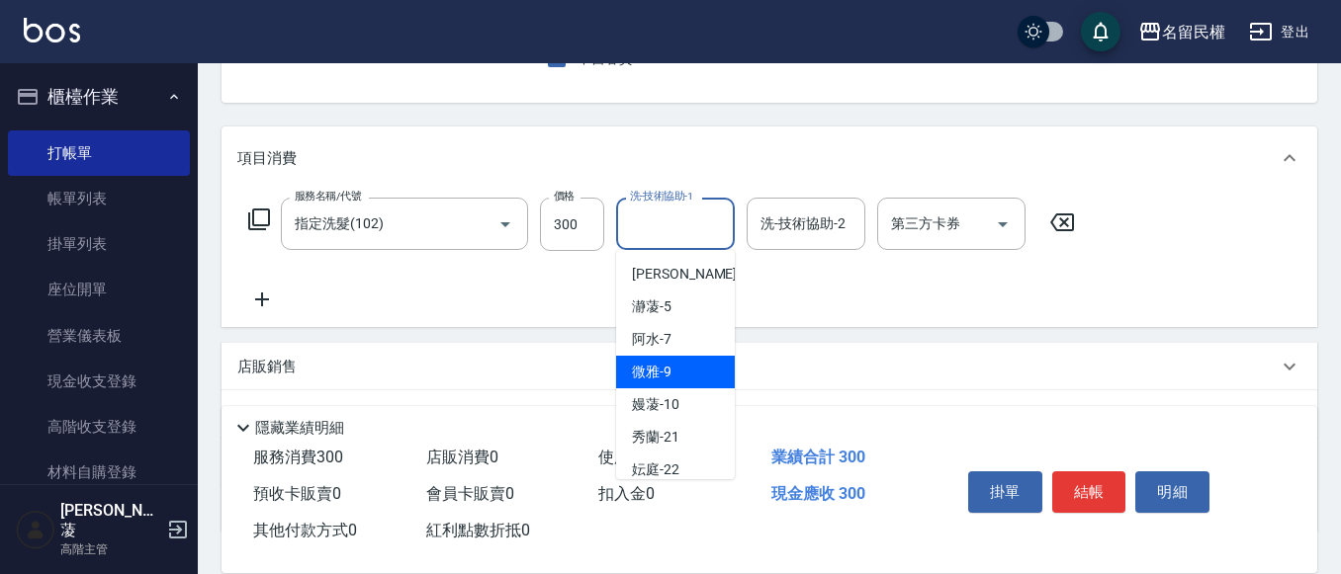
click at [678, 374] on div "微雅 -9" at bounding box center [675, 372] width 119 height 33
type input "微雅-9"
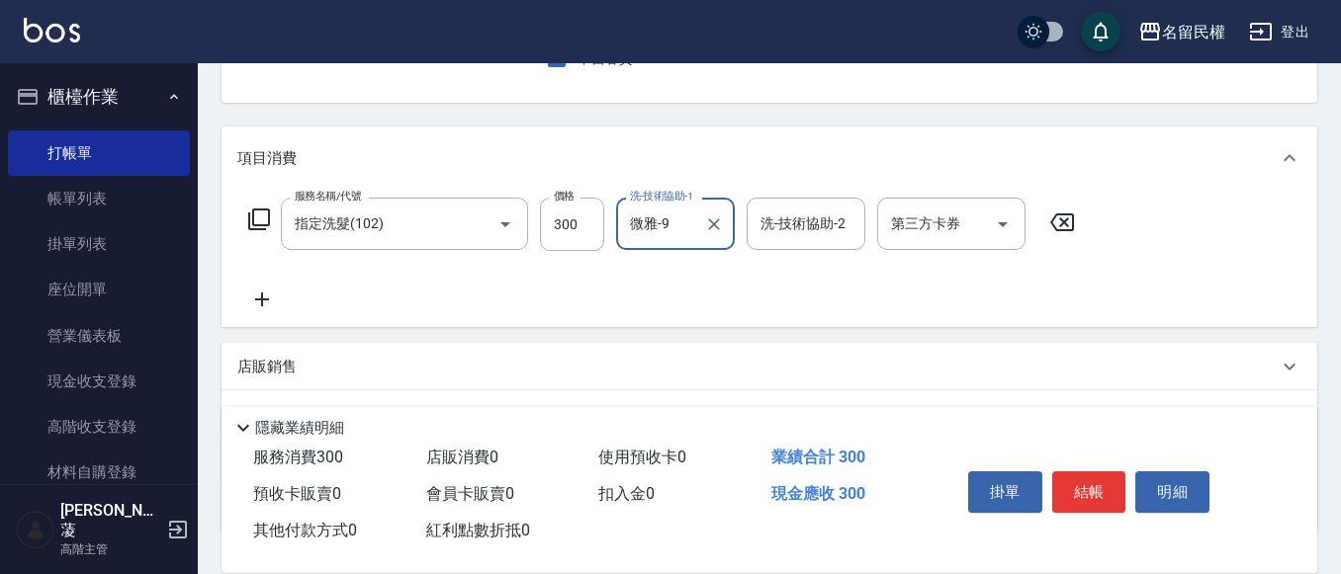
click at [259, 296] on icon at bounding box center [261, 300] width 49 height 24
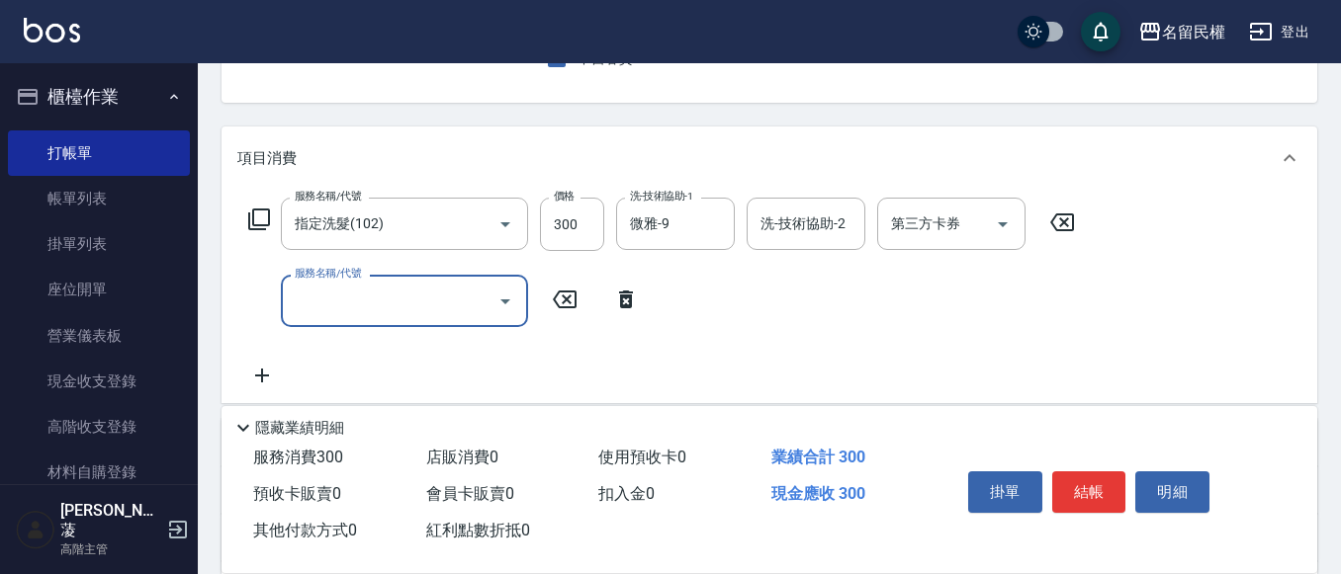
click at [397, 310] on input "服務名稱/代號" at bounding box center [390, 301] width 200 height 35
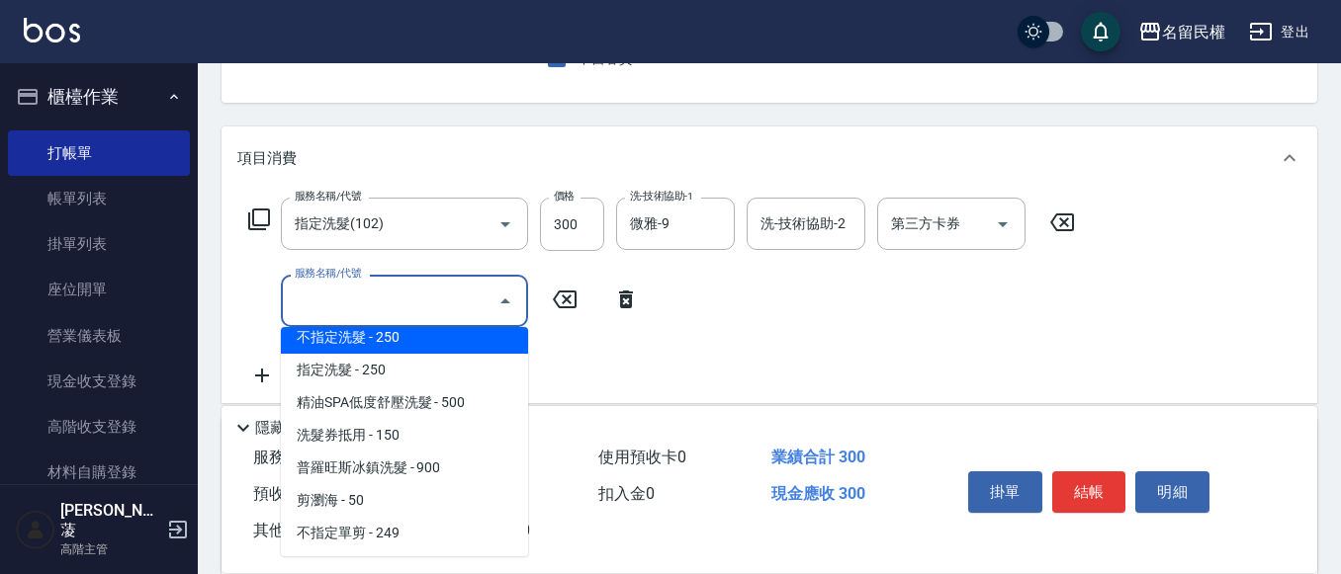
scroll to position [0, 0]
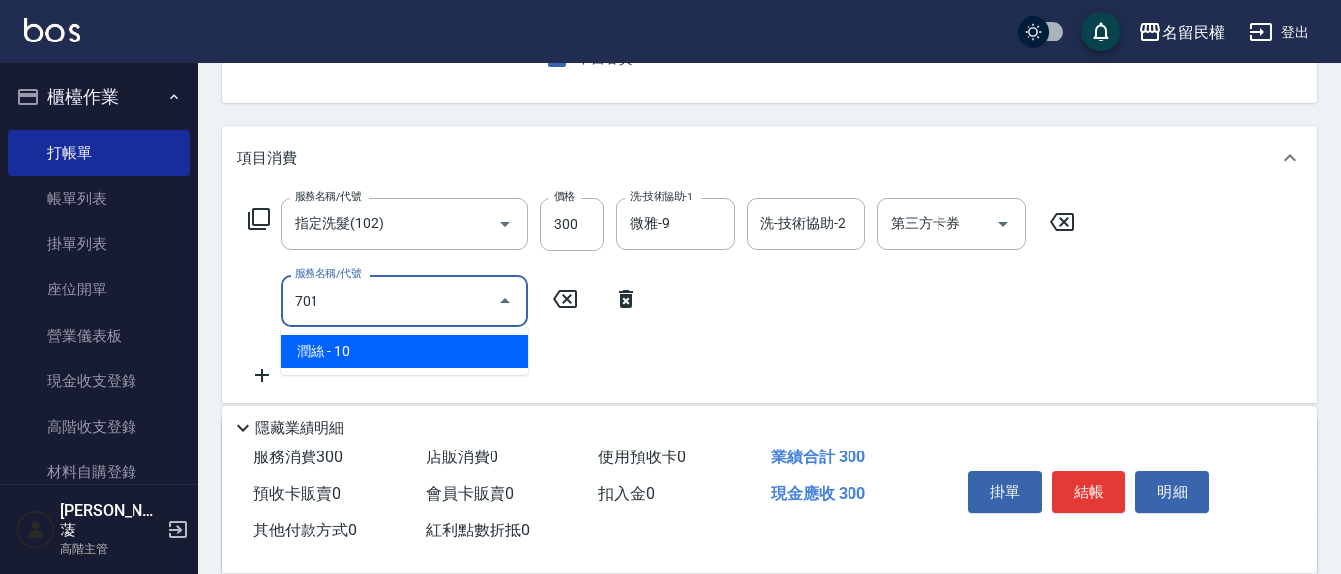
click at [446, 346] on span "潤絲 - 10" at bounding box center [404, 351] width 247 height 33
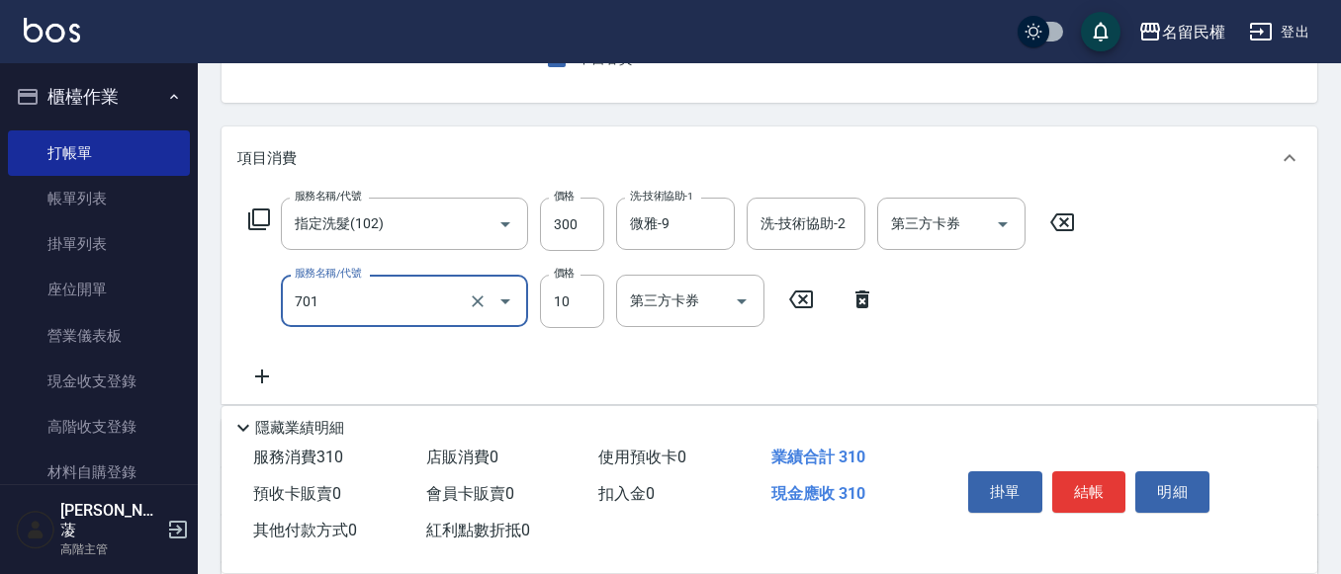
type input "潤絲(701)"
click at [446, 346] on div "服務名稱/代號 指定洗髮(102) 服務名稱/代號 價格 300 價格 洗-技術協助-1 微雅-9 洗-技術協助-1 洗-技術協助-2 洗-技術協助-2 第三…" at bounding box center [661, 293] width 849 height 191
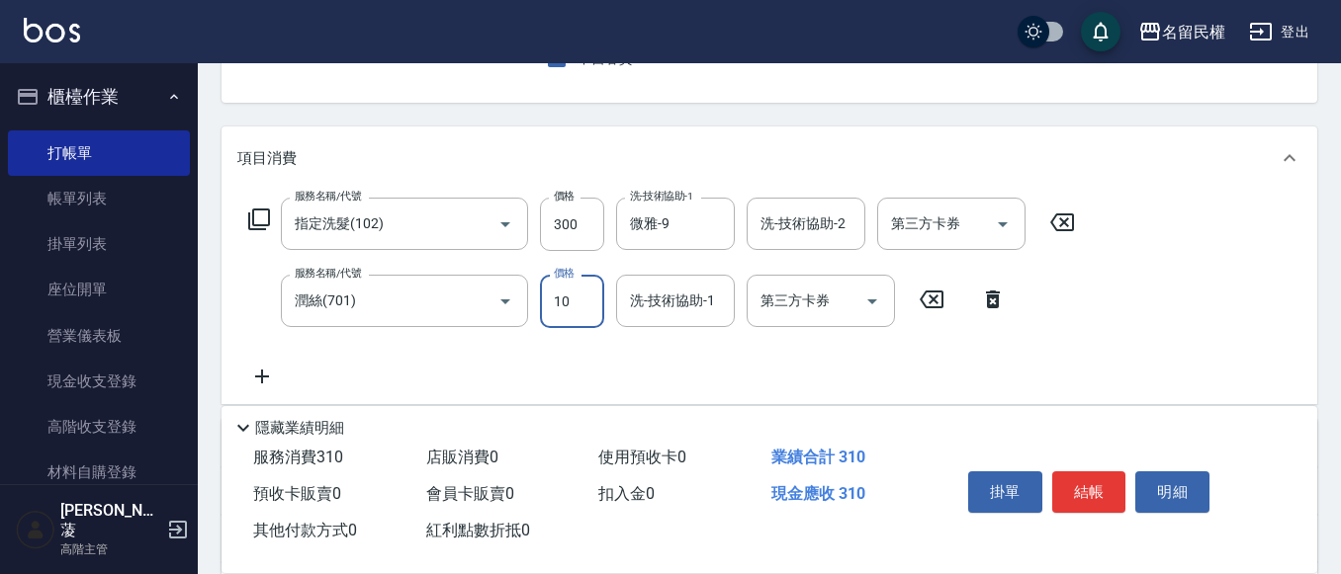
click at [582, 294] on input "10" at bounding box center [572, 301] width 64 height 53
click at [657, 323] on div "洗-技術協助-1" at bounding box center [675, 301] width 119 height 52
type input "30"
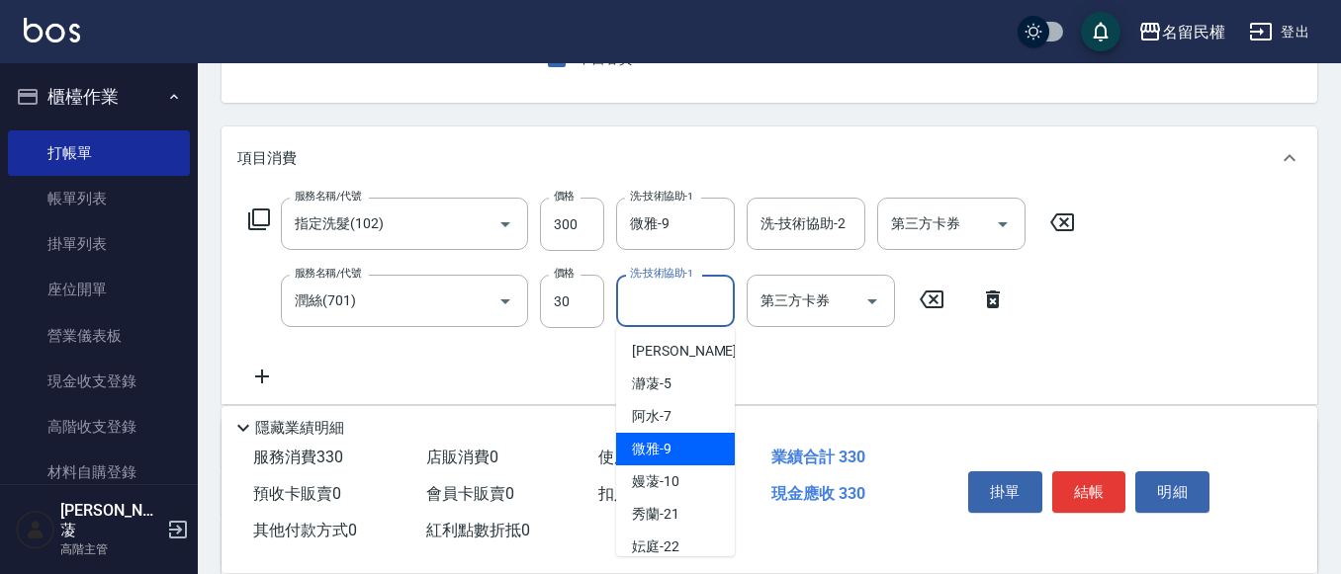
drag, startPoint x: 704, startPoint y: 451, endPoint x: 689, endPoint y: 462, distance: 18.4
click at [693, 460] on div "微雅 -9" at bounding box center [675, 449] width 119 height 33
type input "微雅-9"
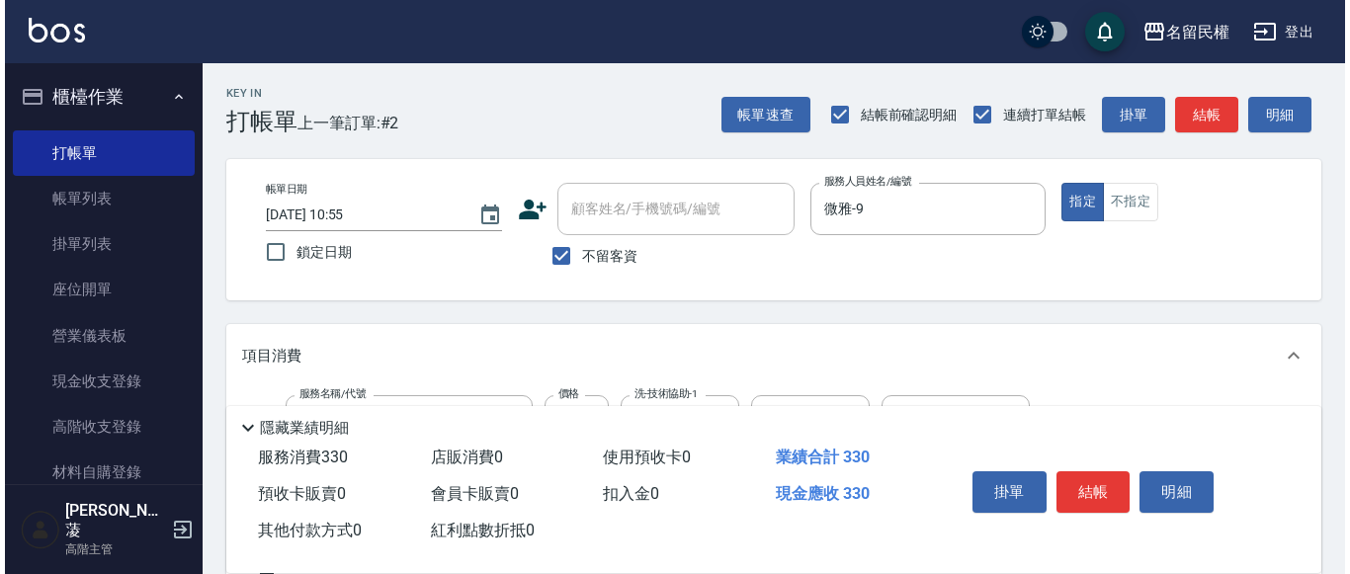
scroll to position [198, 0]
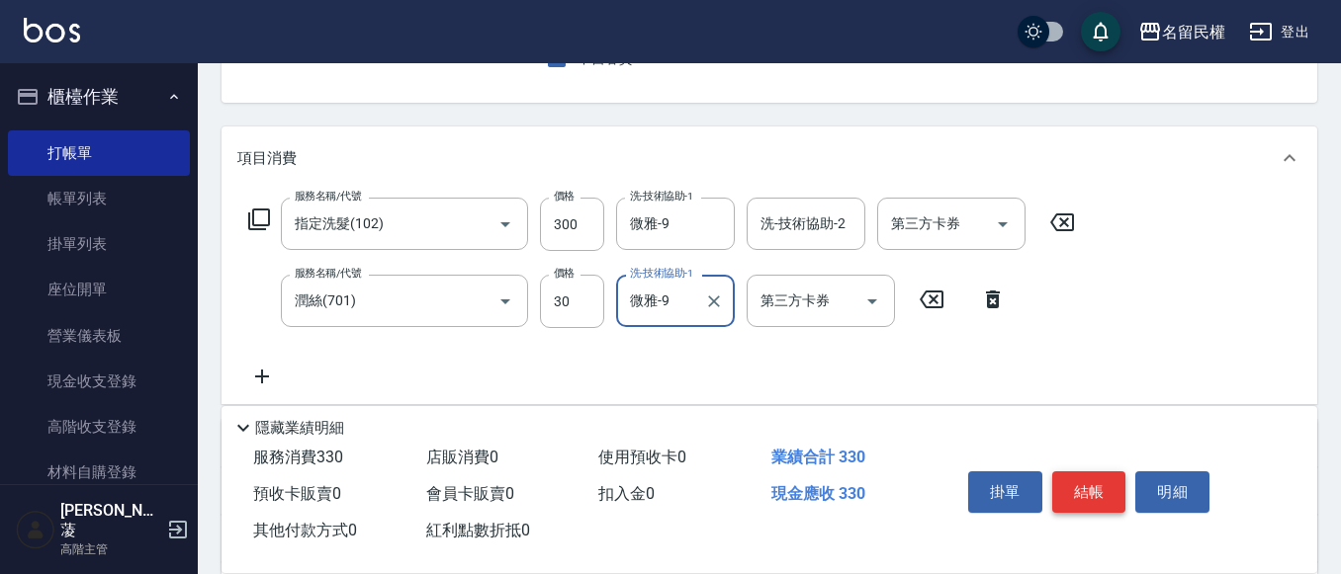
click at [1065, 476] on button "結帳" at bounding box center [1089, 493] width 74 height 42
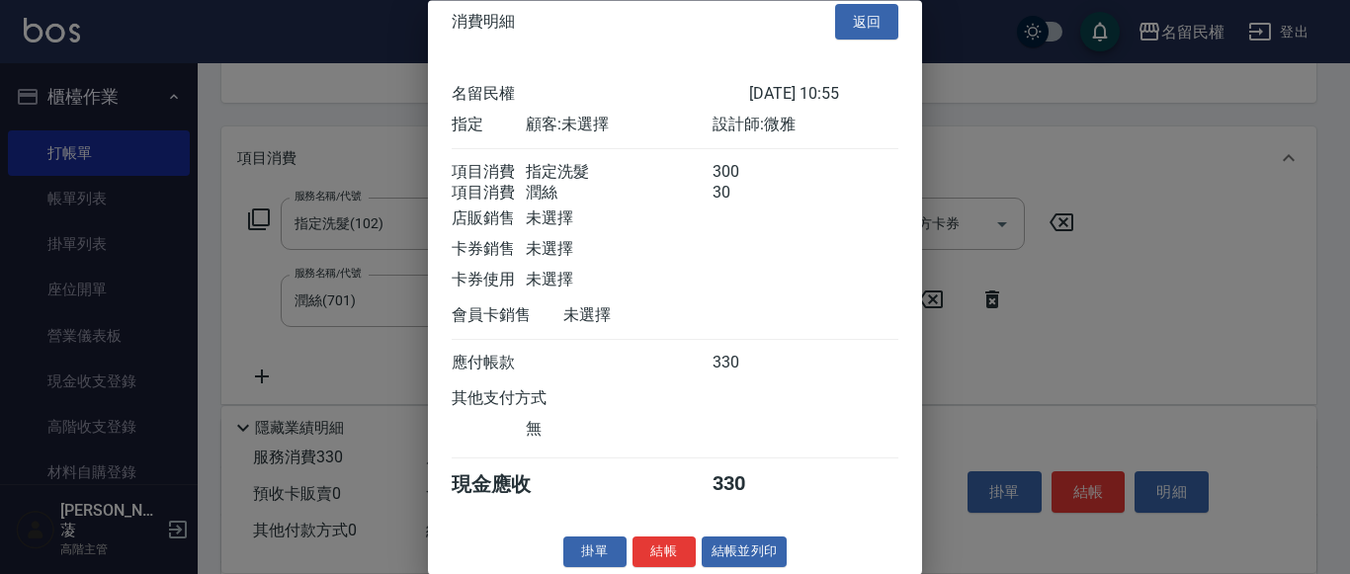
scroll to position [49, 0]
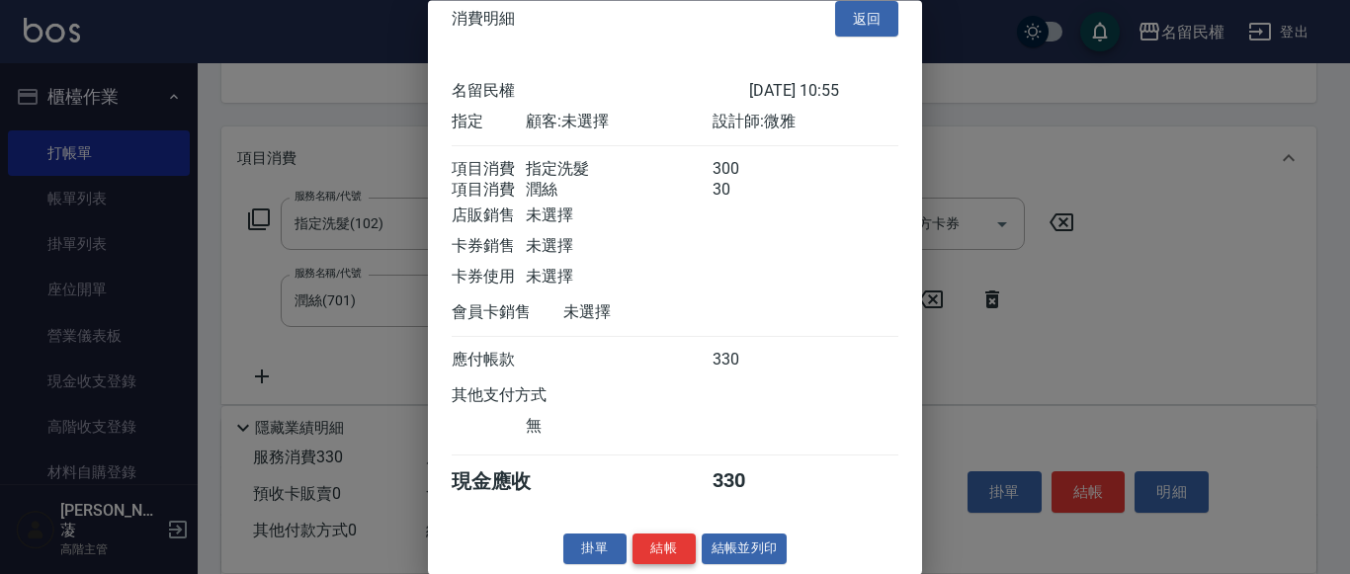
click at [651, 549] on button "結帳" at bounding box center [664, 550] width 63 height 31
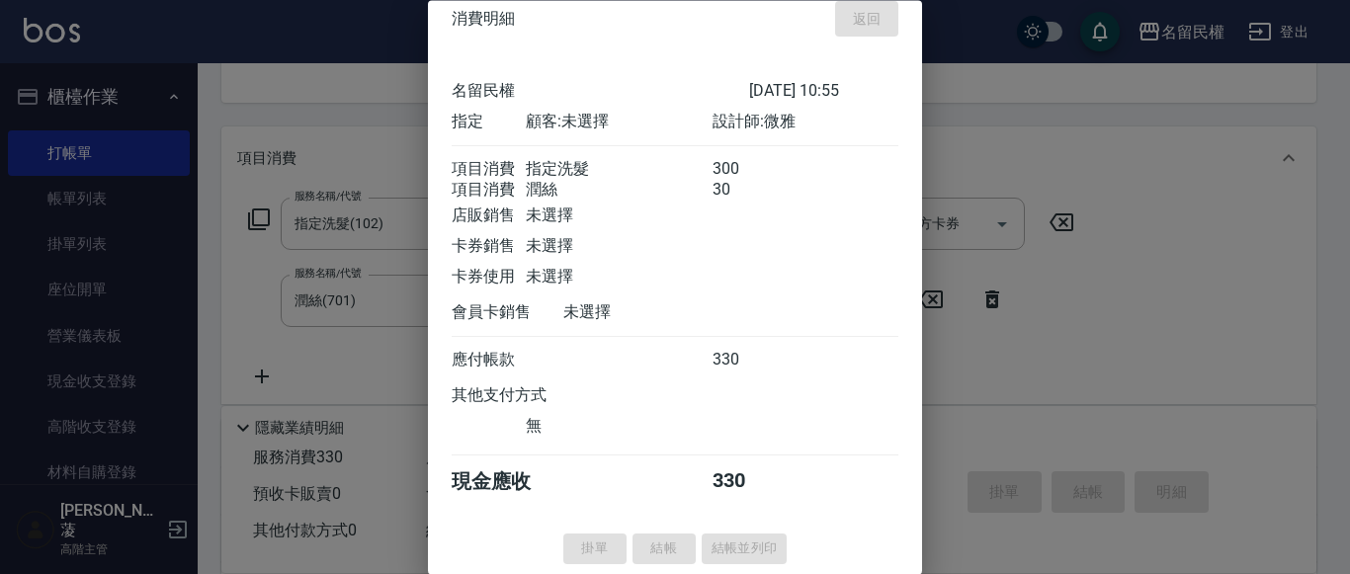
type input "[DATE] 11:04"
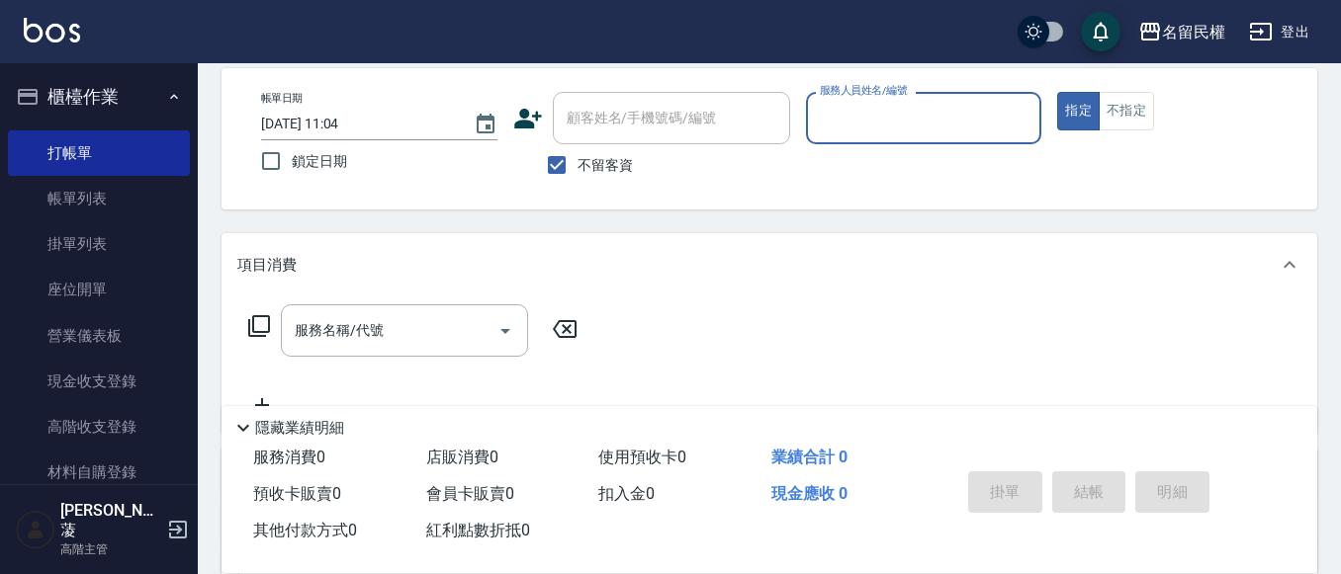
scroll to position [0, 0]
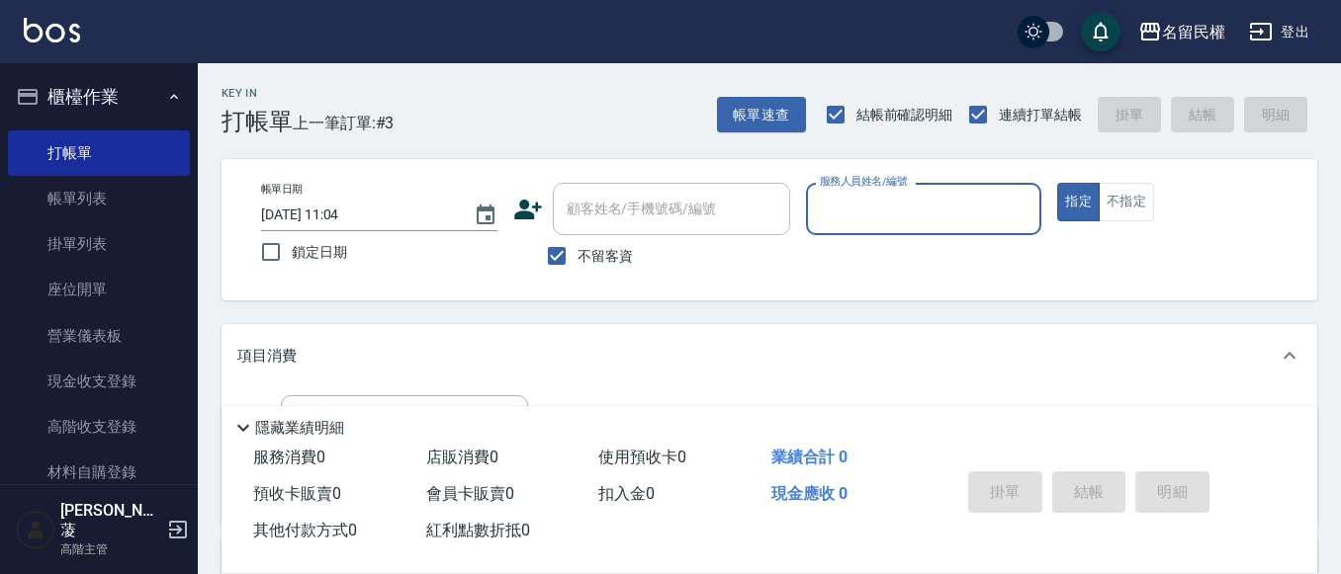
click at [938, 219] on input "服務人員姓名/編號" at bounding box center [924, 209] width 218 height 35
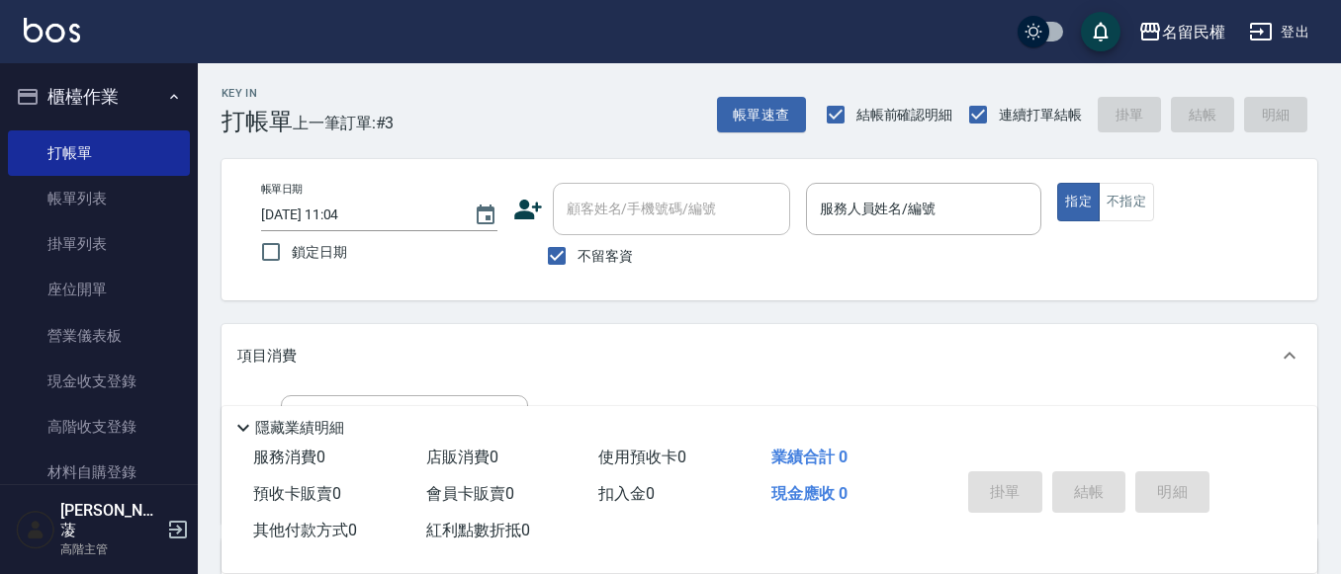
drag, startPoint x: 1117, startPoint y: 306, endPoint x: 1109, endPoint y: 314, distance: 11.2
click at [1119, 310] on div "Key In 打帳單 上一筆訂單:#3 帳單速查 結帳前確認明細 連續打單結帳 掛單 結帳 明細 帳單日期 [DATE] 11:04 鎖定日期 顧客姓名/手機…" at bounding box center [769, 491] width 1143 height 856
click at [141, 197] on link "帳單列表" at bounding box center [99, 198] width 182 height 45
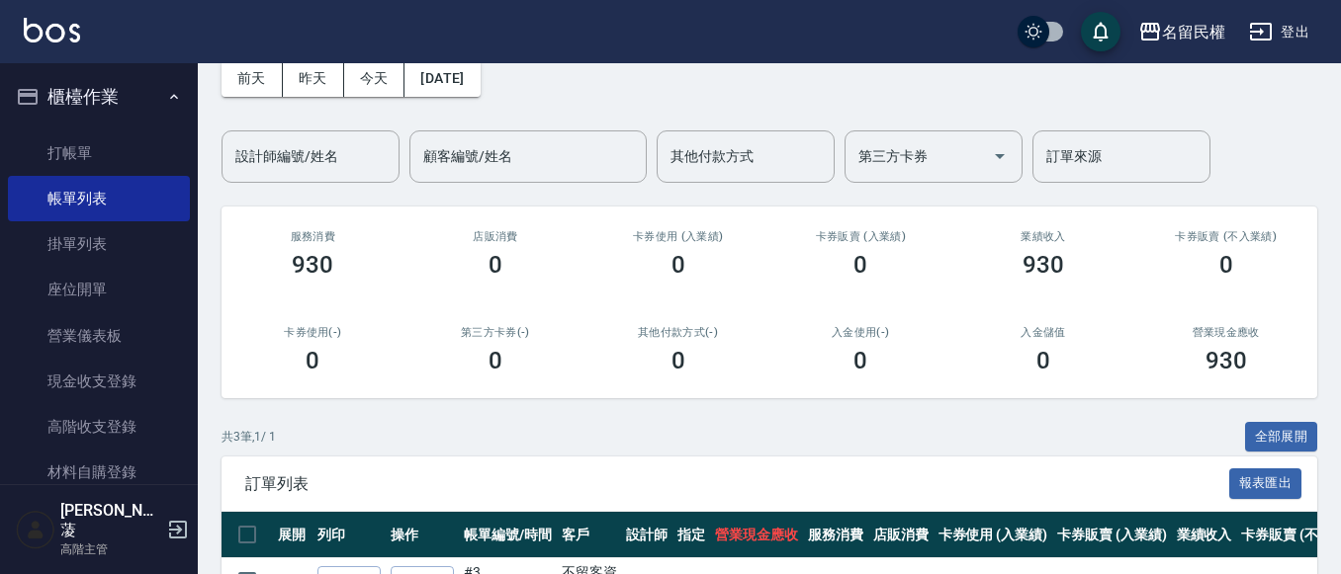
scroll to position [198, 0]
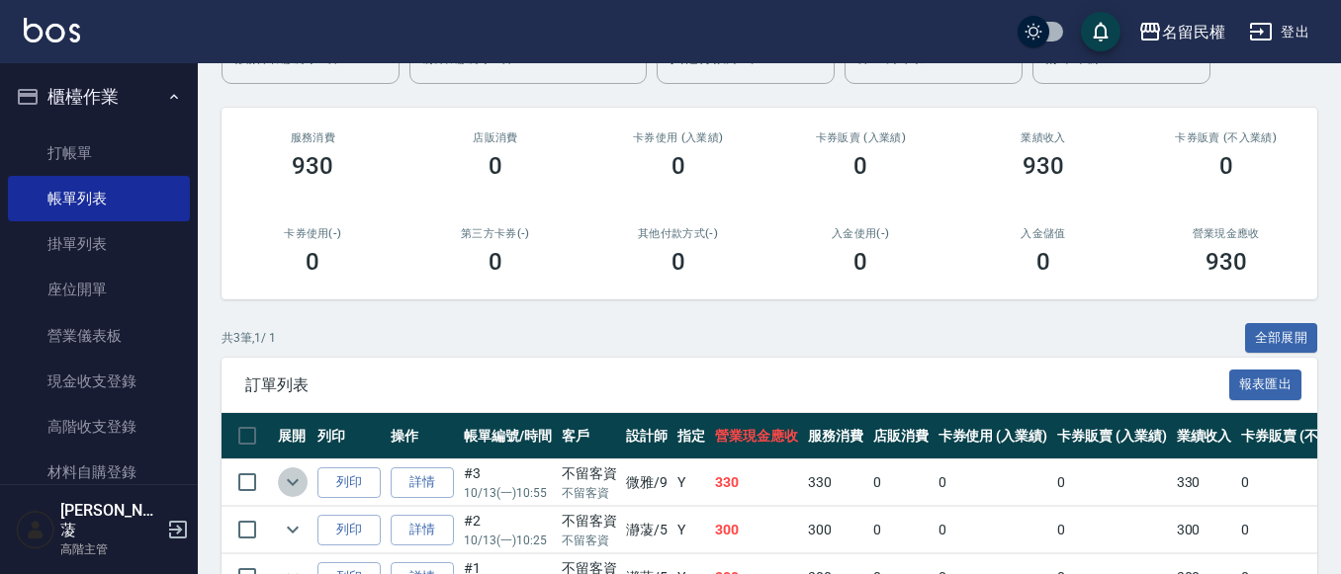
click at [283, 481] on icon "expand row" at bounding box center [293, 483] width 24 height 24
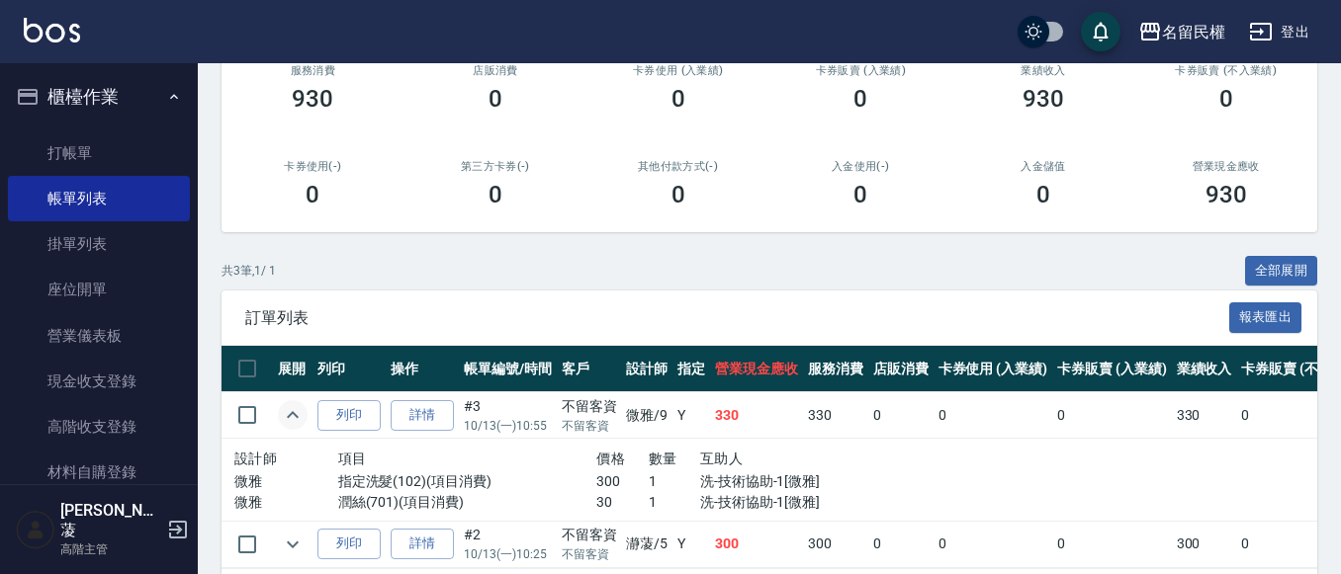
scroll to position [297, 0]
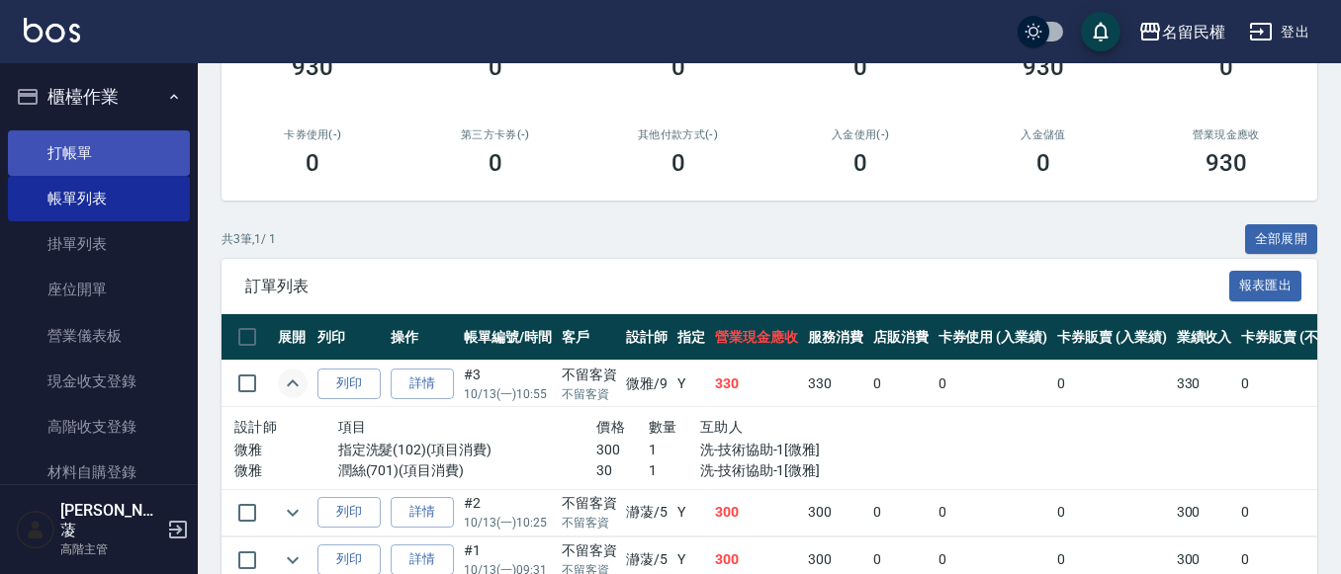
click at [126, 152] on link "打帳單" at bounding box center [99, 153] width 182 height 45
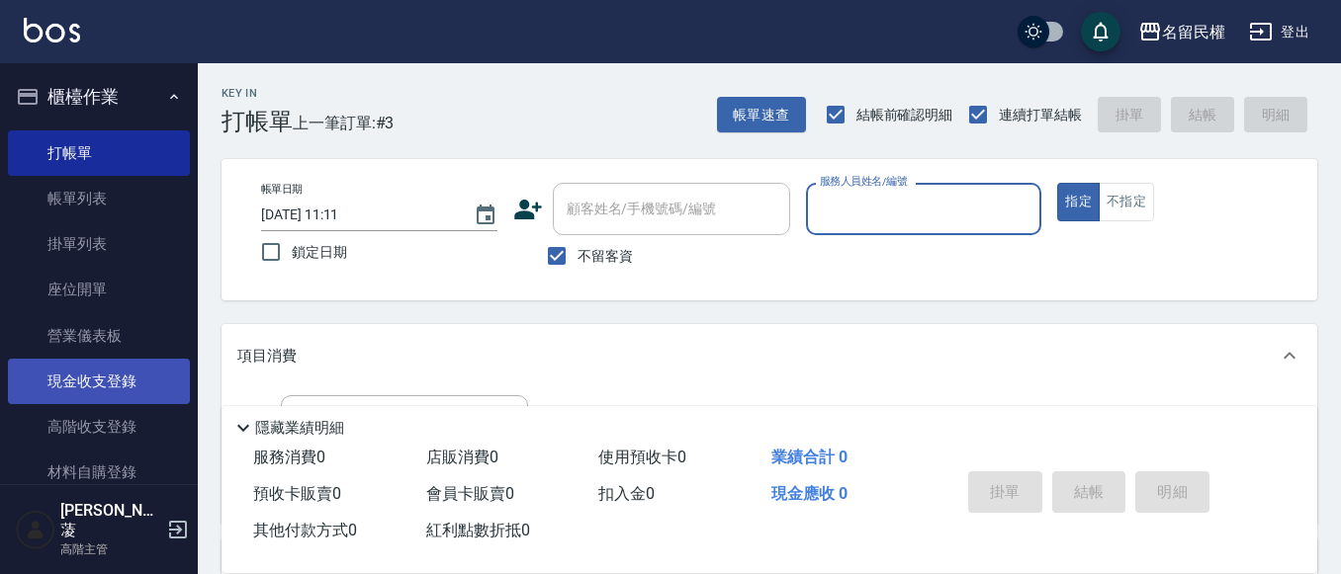
scroll to position [99, 0]
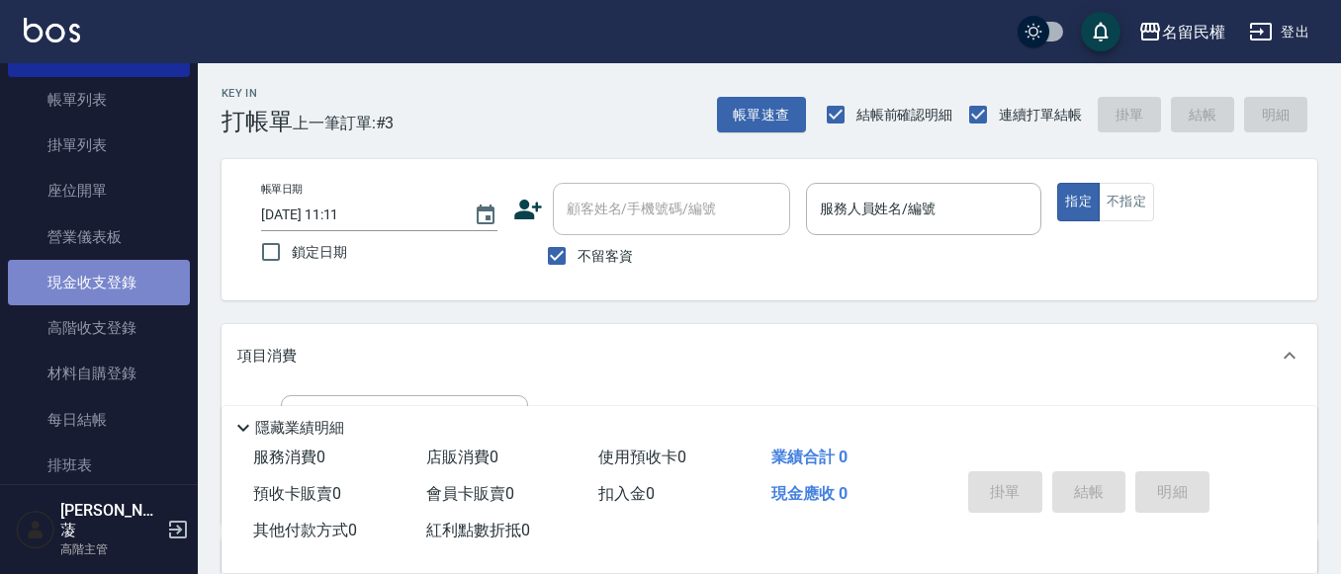
click at [133, 277] on link "現金收支登錄" at bounding box center [99, 282] width 182 height 45
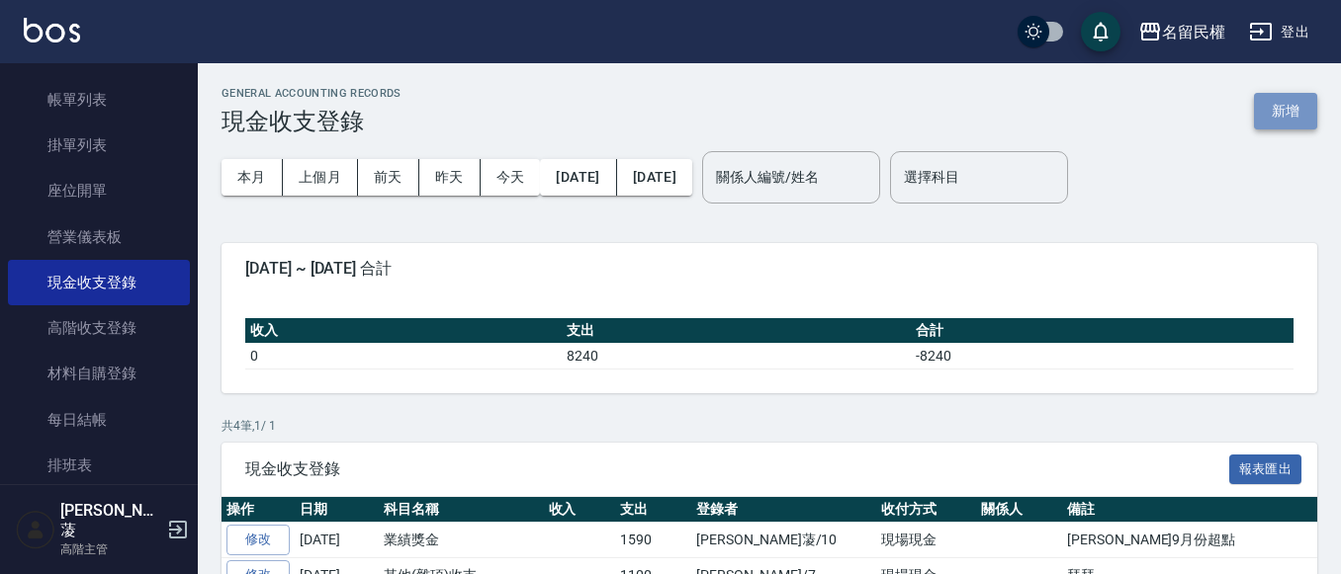
click at [1278, 111] on button "新增" at bounding box center [1285, 111] width 63 height 37
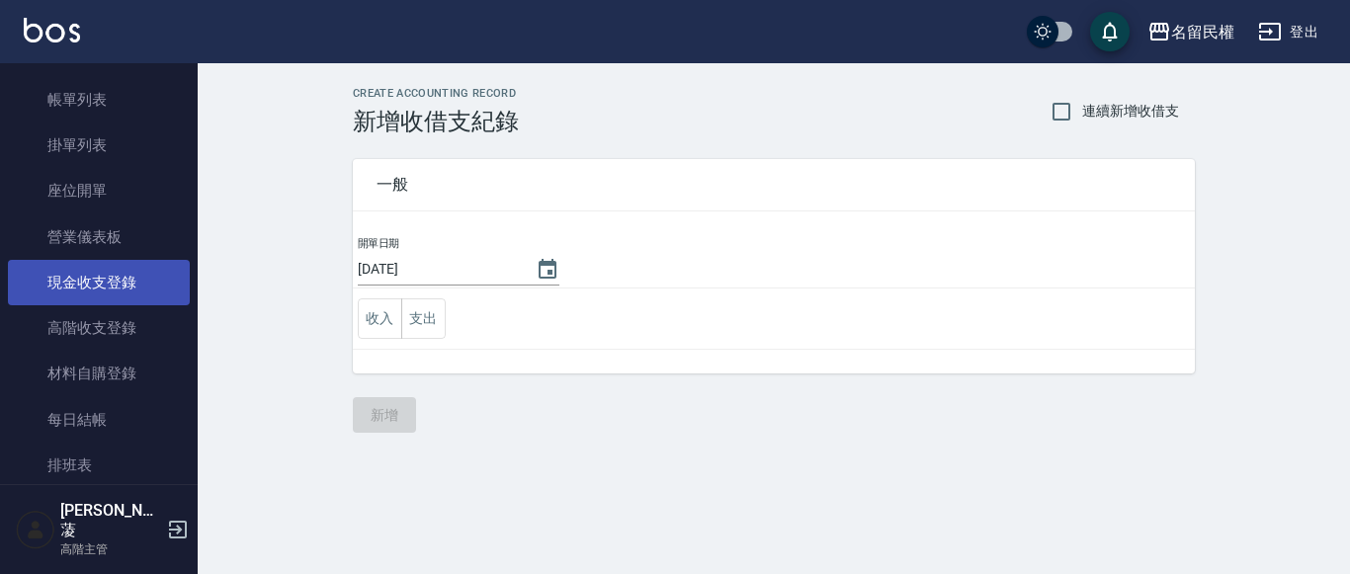
click at [123, 270] on link "現金收支登錄" at bounding box center [99, 282] width 182 height 45
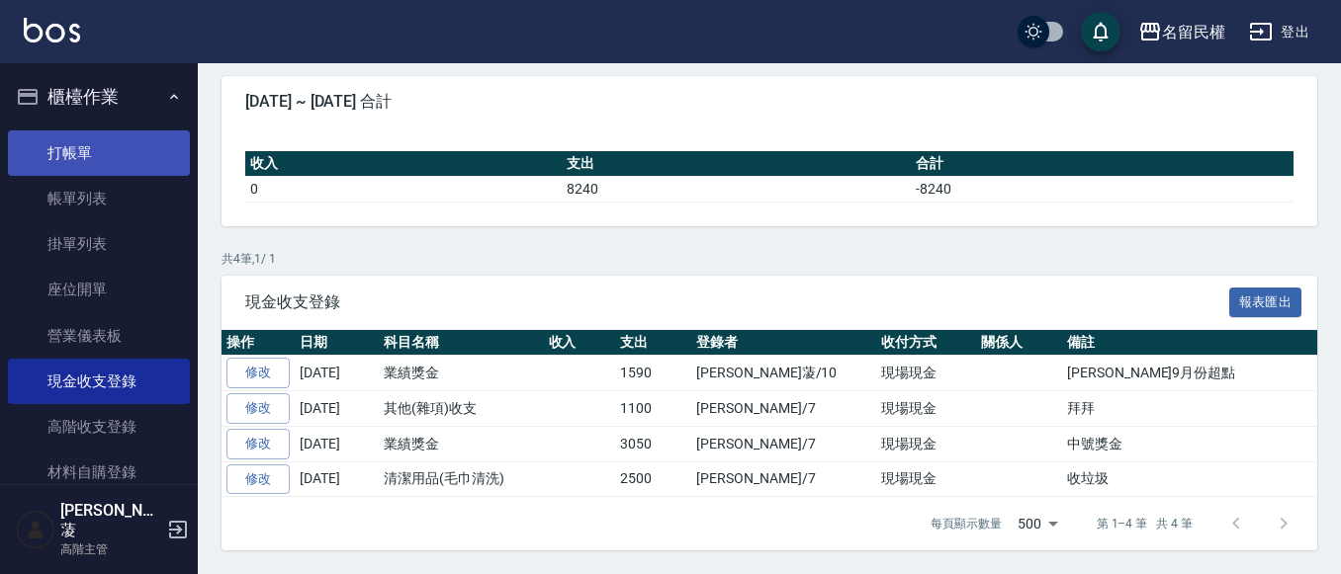
click at [86, 158] on link "打帳單" at bounding box center [99, 153] width 182 height 45
